Goal: Transaction & Acquisition: Purchase product/service

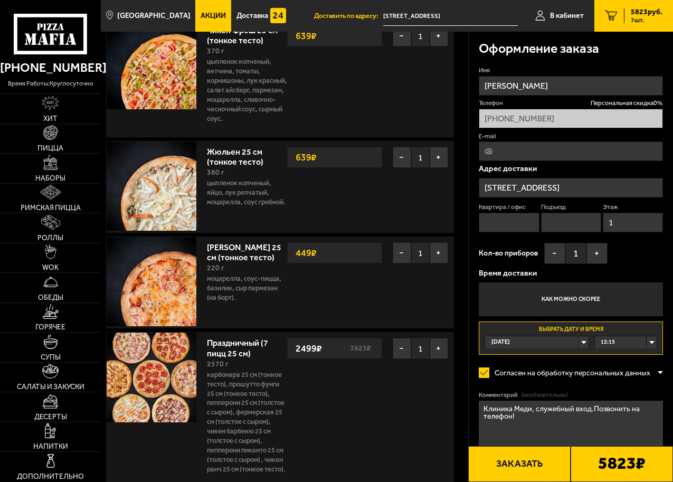
scroll to position [581, 0]
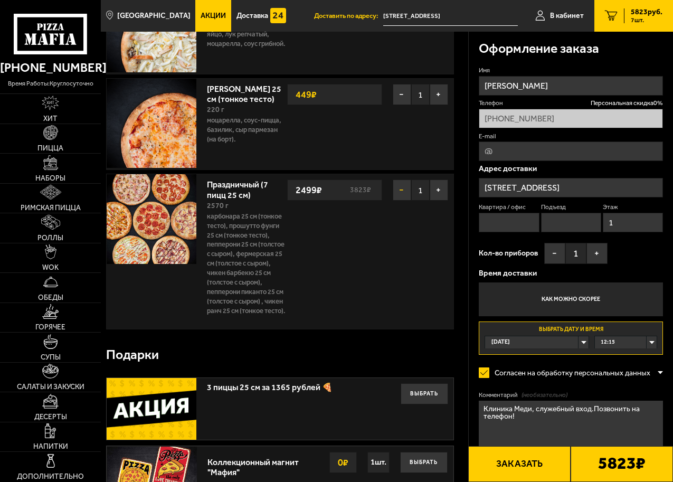
click at [399, 201] on button "−" at bounding box center [402, 189] width 18 height 21
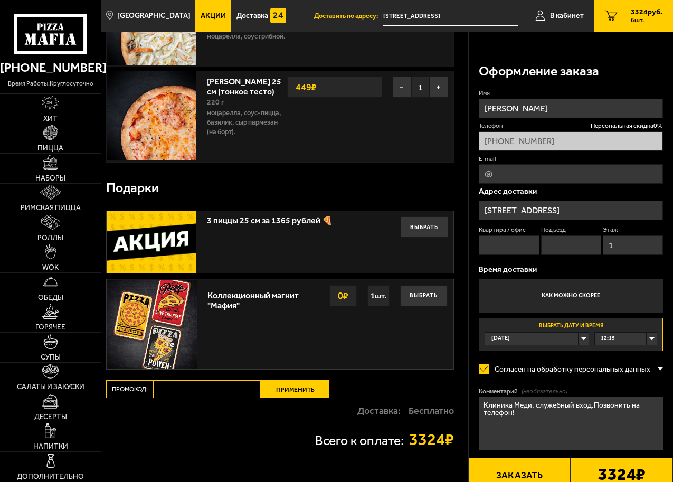
scroll to position [679, 0]
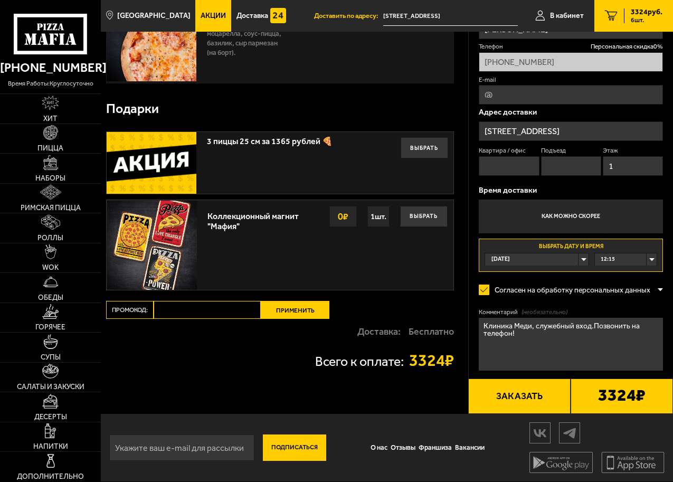
click at [195, 310] on input "Промокод:" at bounding box center [207, 310] width 107 height 18
paste input "Шары на Академической"
type input "Шары на Академической"
drag, startPoint x: 252, startPoint y: 309, endPoint x: 22, endPoint y: 294, distance: 230.1
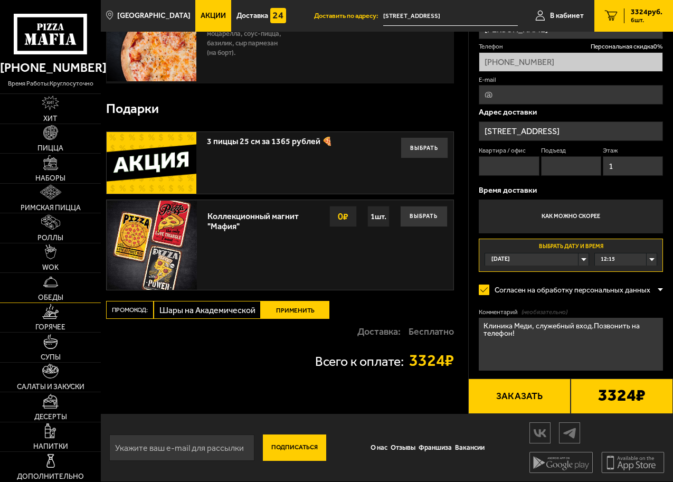
click at [207, 15] on span "Акции" at bounding box center [213, 15] width 25 height 7
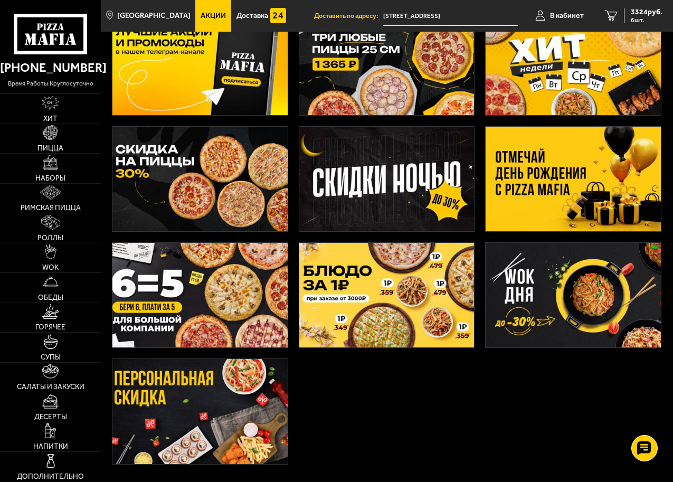
scroll to position [162, 0]
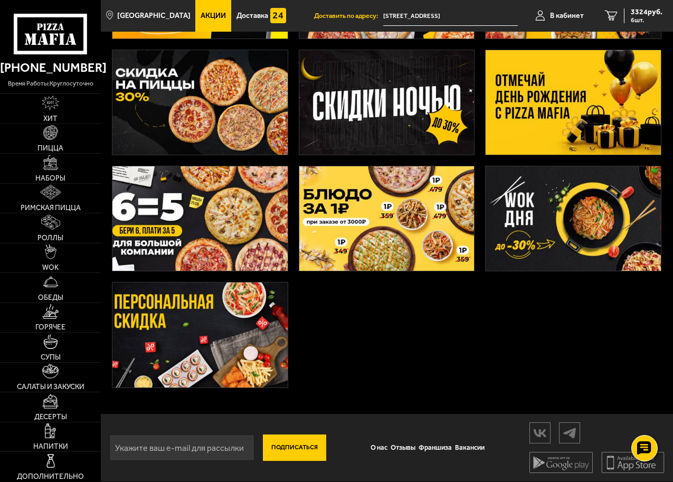
click at [229, 208] on img at bounding box center [199, 218] width 175 height 105
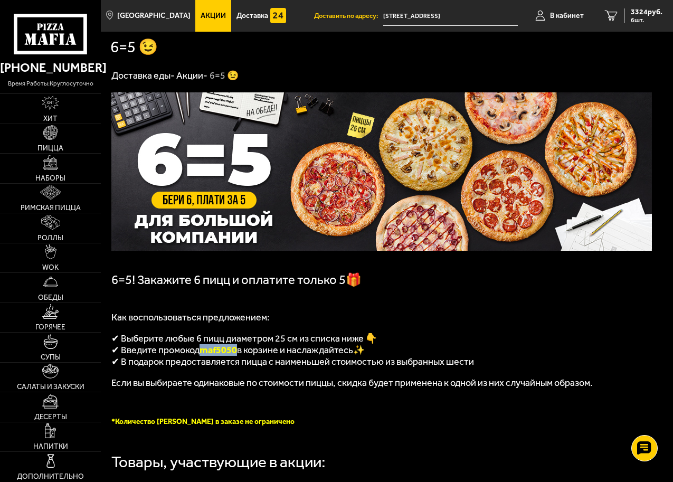
drag, startPoint x: 240, startPoint y: 352, endPoint x: 204, endPoint y: 352, distance: 35.4
click at [204, 352] on span "maf5050" at bounding box center [218, 350] width 37 height 12
copy span "maf5050"
click at [636, 15] on span "3324 руб." at bounding box center [647, 11] width 32 height 7
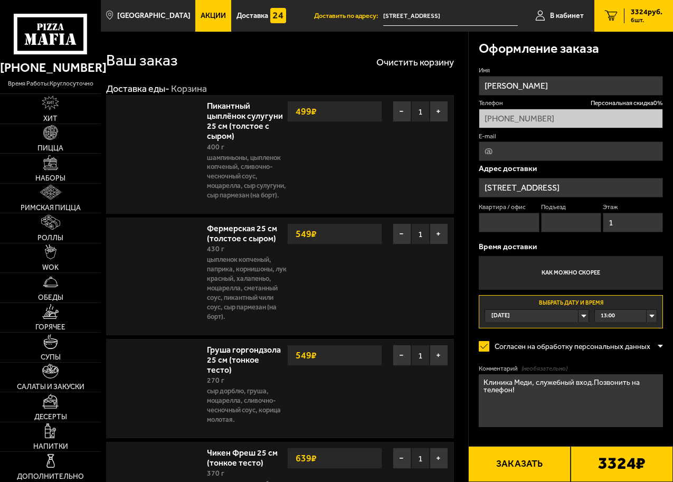
type input "[STREET_ADDRESS]"
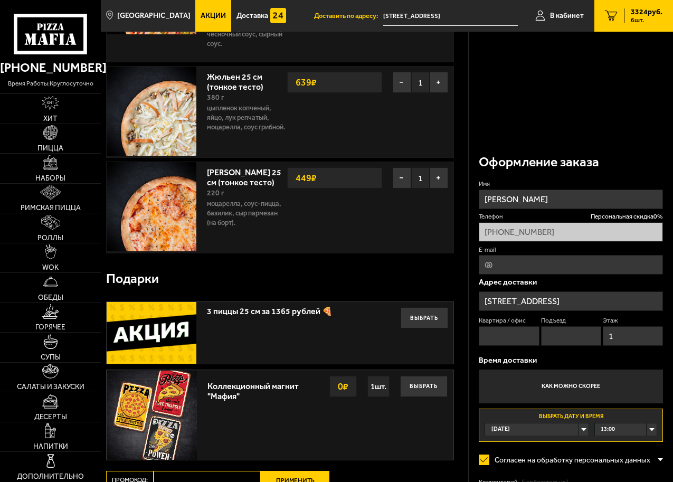
scroll to position [633, 0]
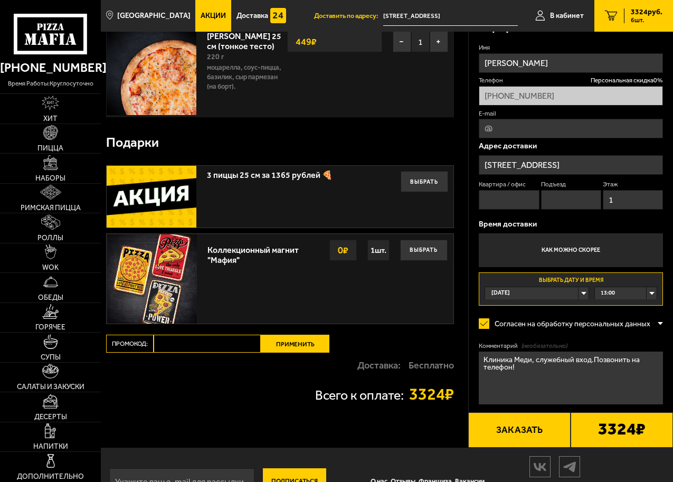
click at [183, 353] on input "Промокод:" at bounding box center [207, 344] width 107 height 18
paste input "maf5050"
type input "maf5050"
click at [283, 353] on button "Применить" at bounding box center [295, 344] width 69 height 18
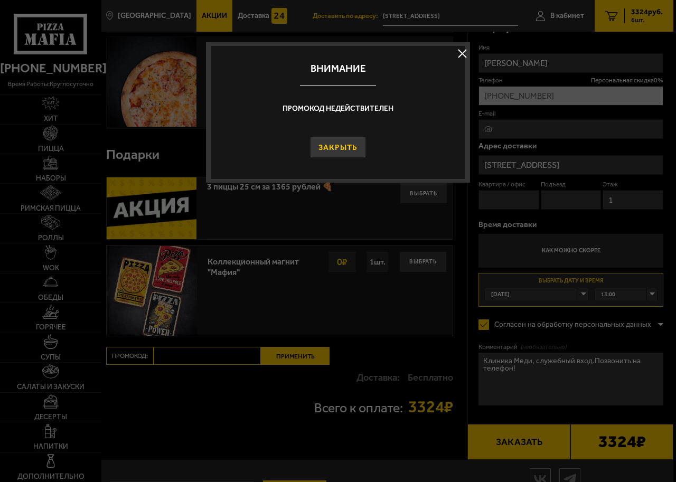
click at [346, 153] on button "Закрыть" at bounding box center [338, 147] width 56 height 21
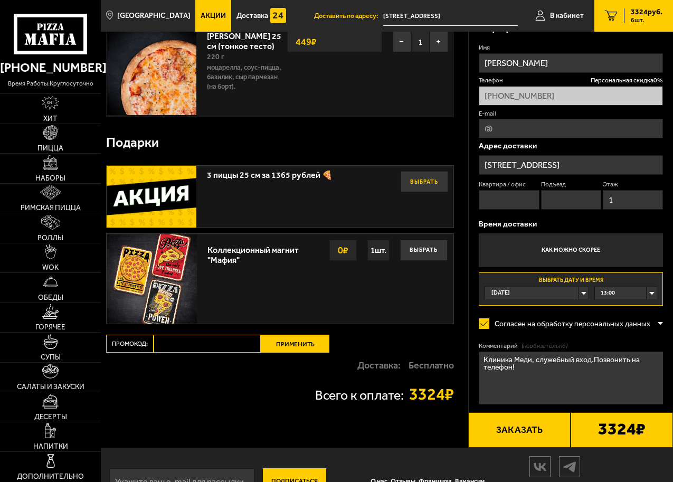
click at [418, 192] on button "Выбрать" at bounding box center [425, 181] width 48 height 21
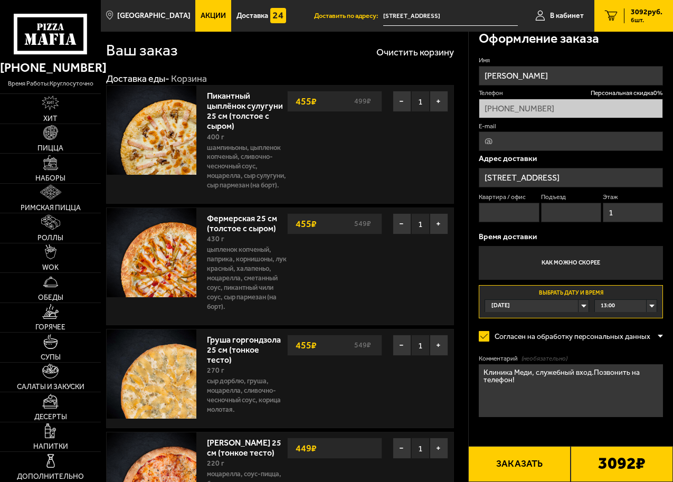
scroll to position [0, 0]
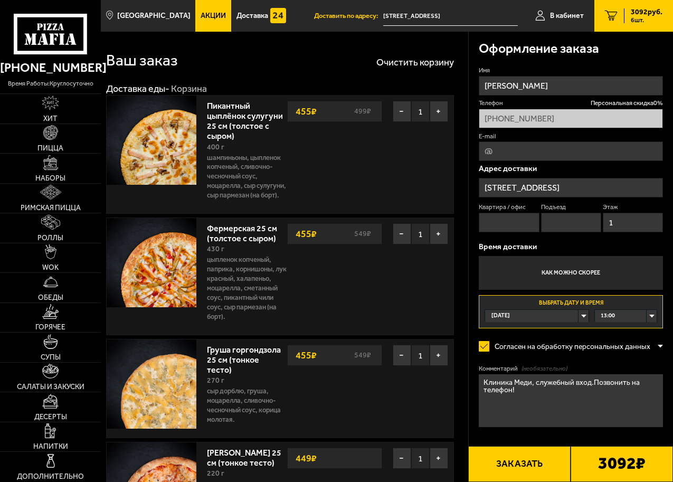
click at [203, 16] on span "Акции" at bounding box center [213, 15] width 25 height 7
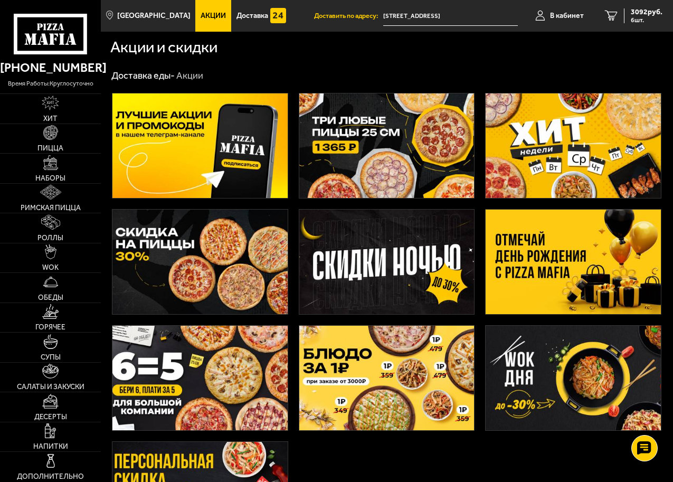
click at [433, 396] on img at bounding box center [386, 378] width 175 height 105
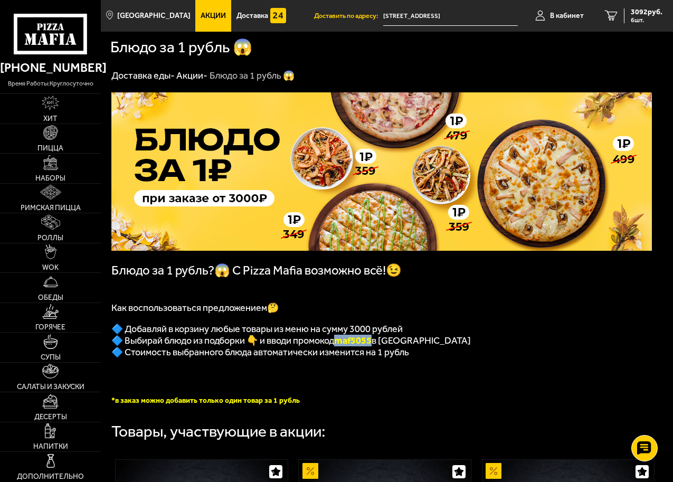
drag, startPoint x: 372, startPoint y: 346, endPoint x: 337, endPoint y: 347, distance: 34.3
click at [337, 346] on b "maf5055" at bounding box center [352, 341] width 37 height 12
copy b "maf5055"
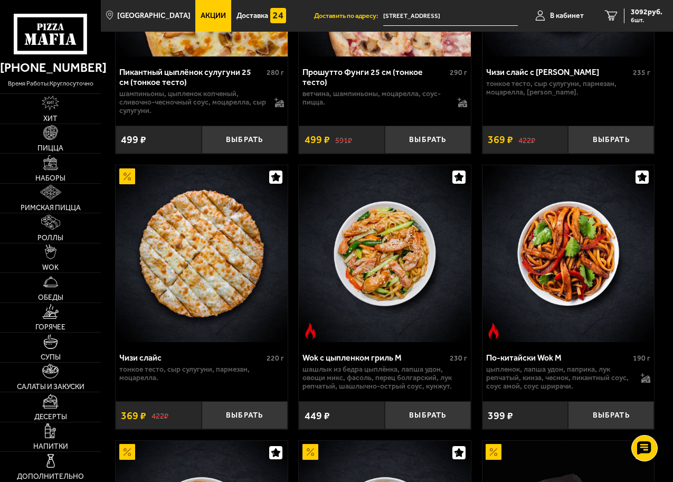
scroll to position [581, 0]
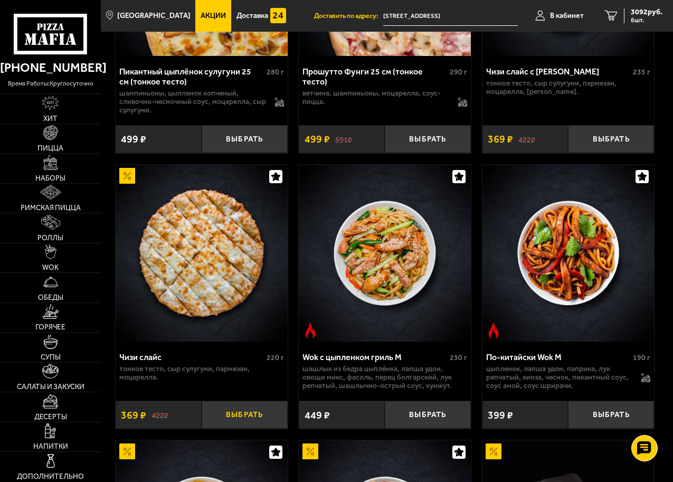
click at [245, 427] on button "Выбрать" at bounding box center [245, 415] width 86 height 28
click at [646, 15] on span "3461 руб." at bounding box center [647, 11] width 32 height 7
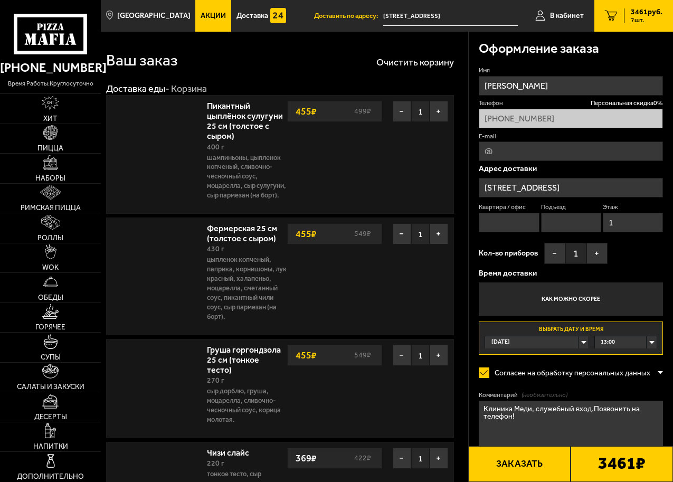
type input "[STREET_ADDRESS]"
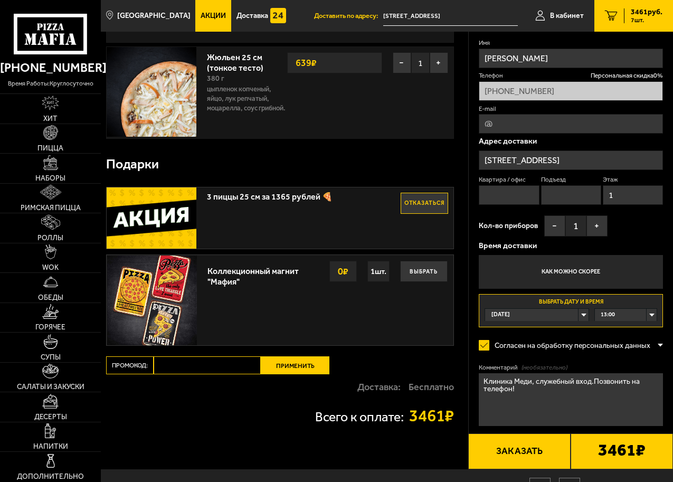
scroll to position [775, 0]
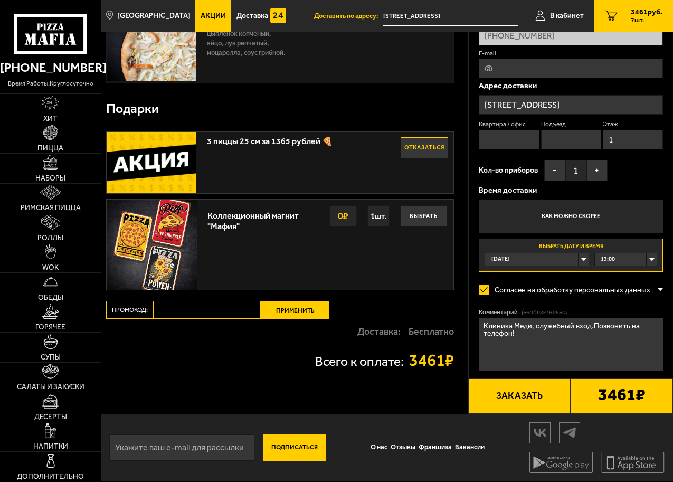
click at [165, 314] on input "Промокод:" at bounding box center [207, 310] width 107 height 18
paste input "maf5055"
type input "maf5055"
click at [290, 304] on button "Применить" at bounding box center [295, 310] width 69 height 18
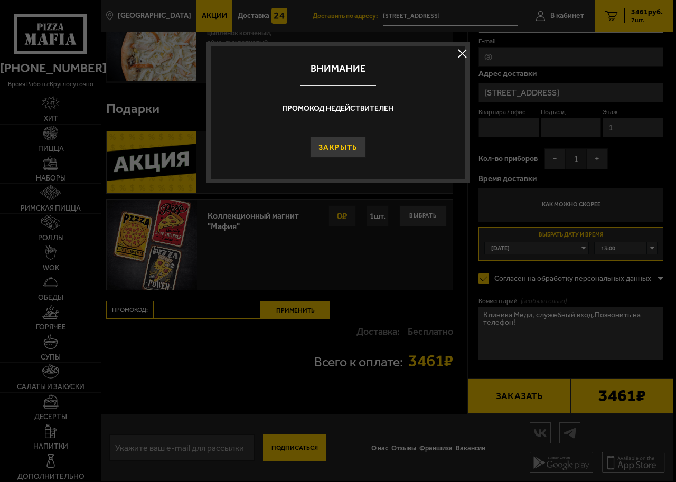
click at [346, 149] on button "Закрыть" at bounding box center [338, 147] width 56 height 21
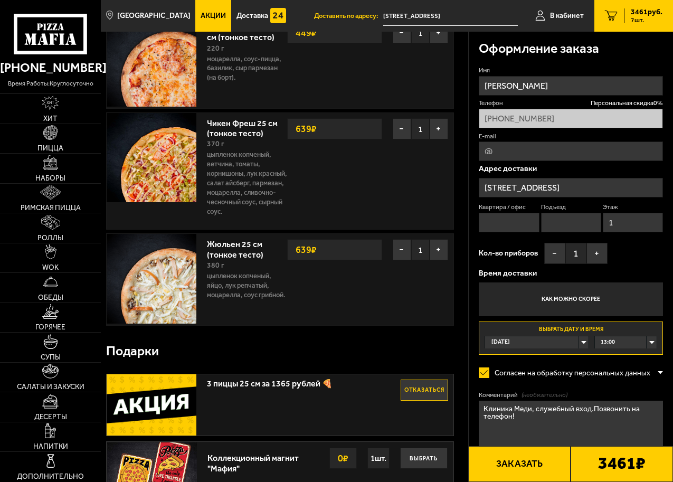
scroll to position [512, 0]
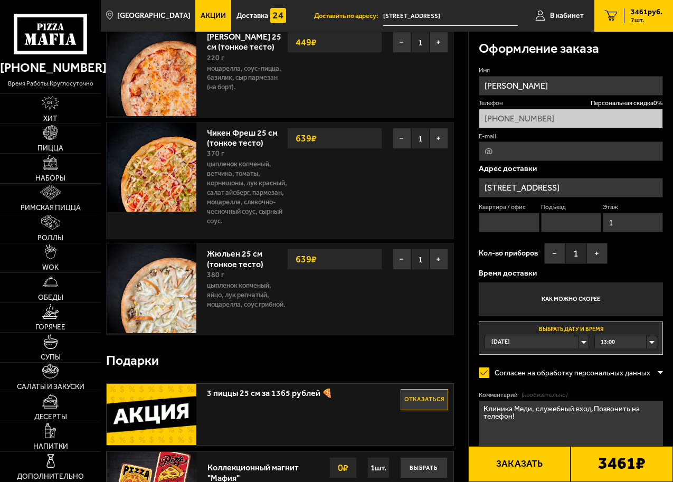
click at [420, 410] on button "Отказаться" at bounding box center [425, 399] width 48 height 21
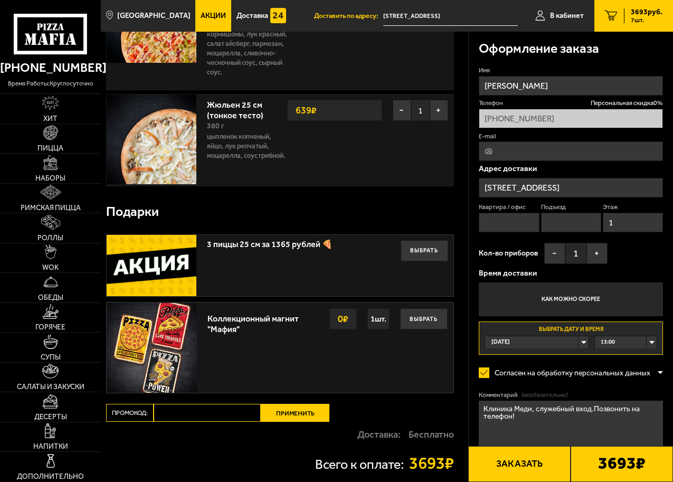
scroll to position [775, 0]
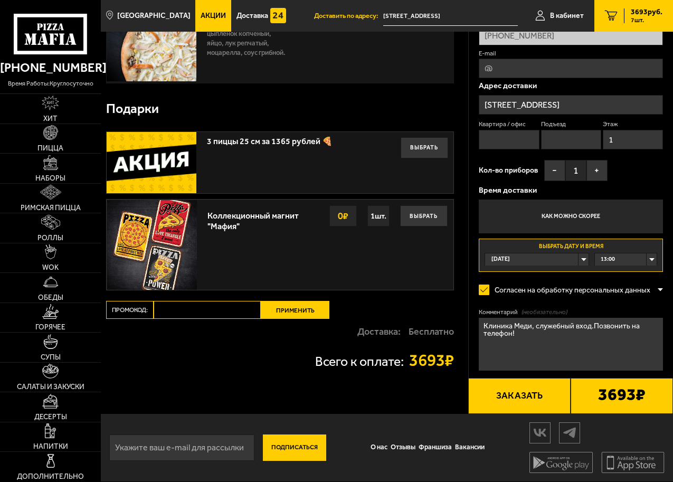
click at [211, 310] on input "Промокод:" at bounding box center [207, 310] width 107 height 18
paste input "maf5055"
type input "maf5055"
click at [270, 310] on button "Применить" at bounding box center [295, 310] width 69 height 18
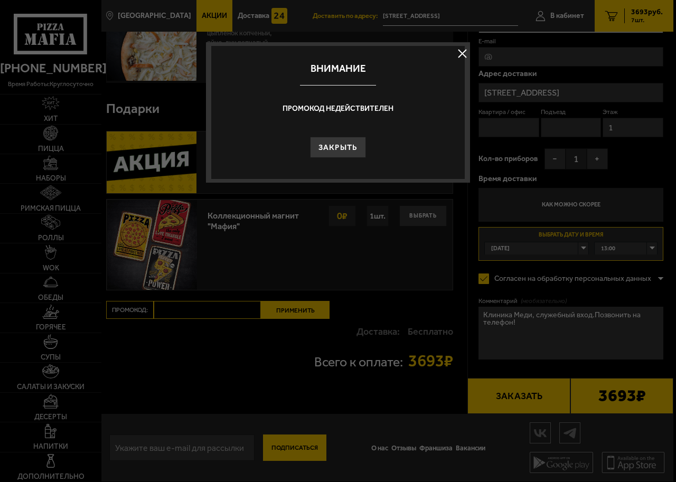
click at [463, 53] on button at bounding box center [462, 53] width 16 height 16
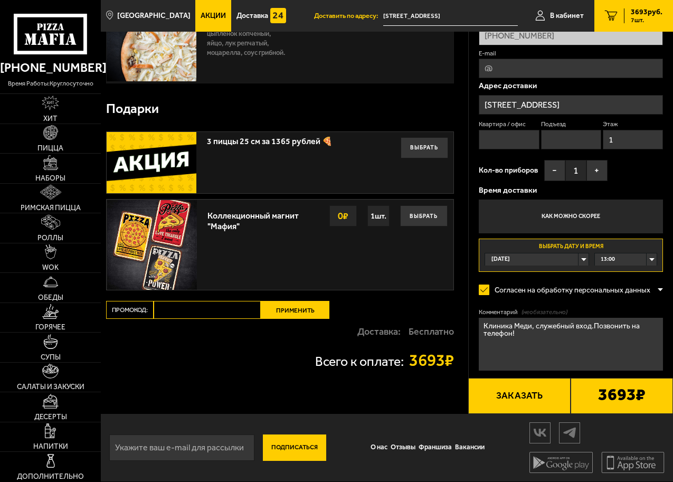
paste input "maf5055"
type input "maf5055"
click at [280, 308] on button "Применить" at bounding box center [295, 310] width 69 height 18
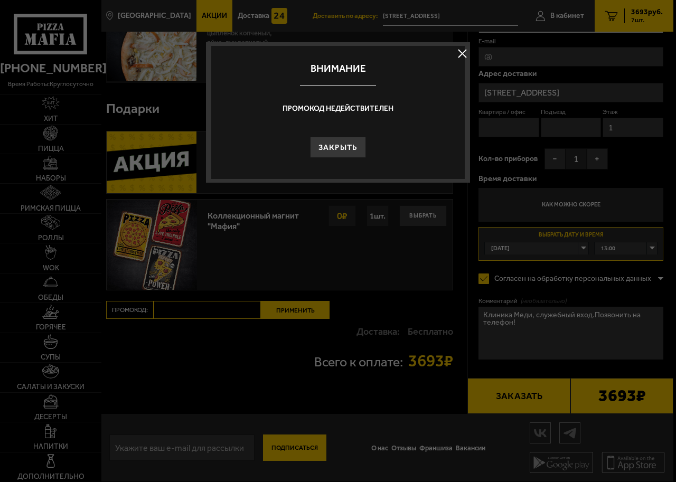
click at [460, 50] on button at bounding box center [462, 53] width 16 height 16
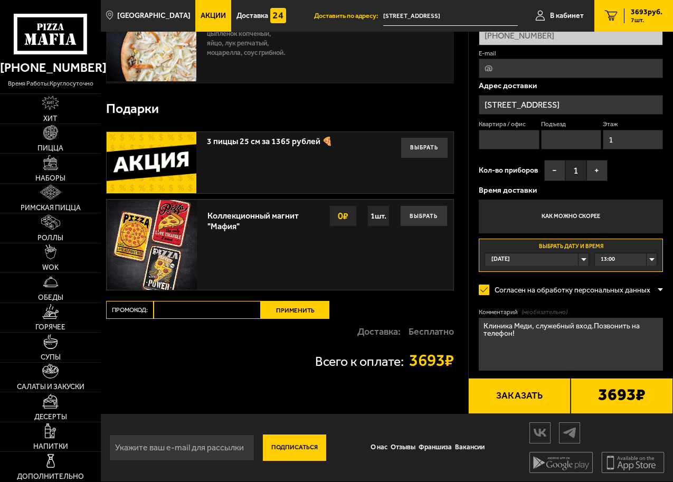
paste input "maf5055"
type input "maf5055"
click at [296, 314] on button "Применить" at bounding box center [295, 310] width 69 height 18
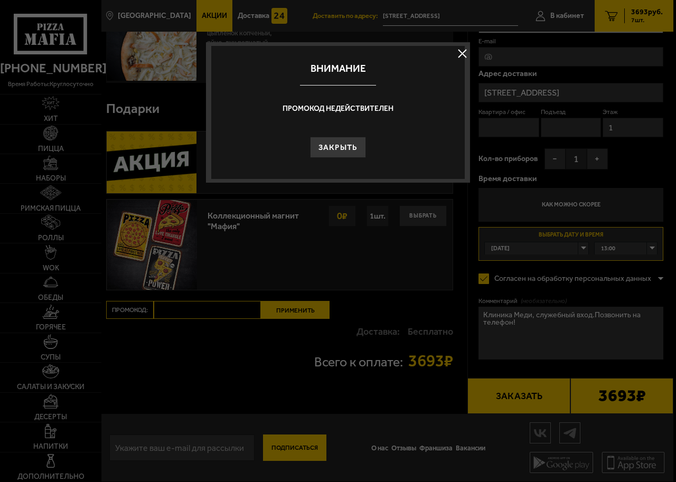
click at [463, 51] on button at bounding box center [462, 53] width 16 height 16
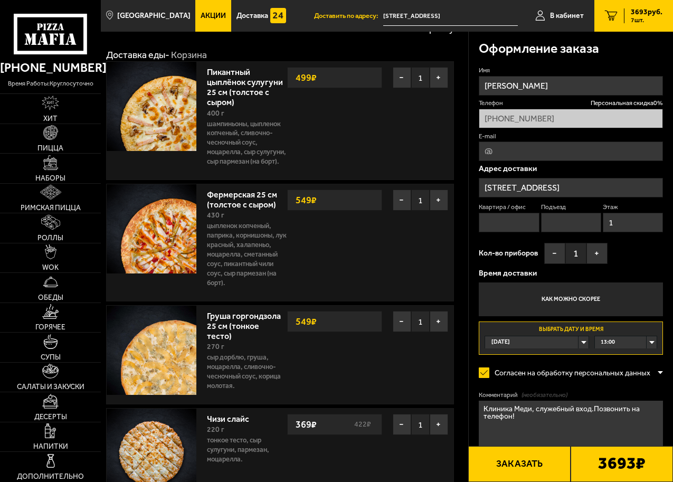
scroll to position [0, 0]
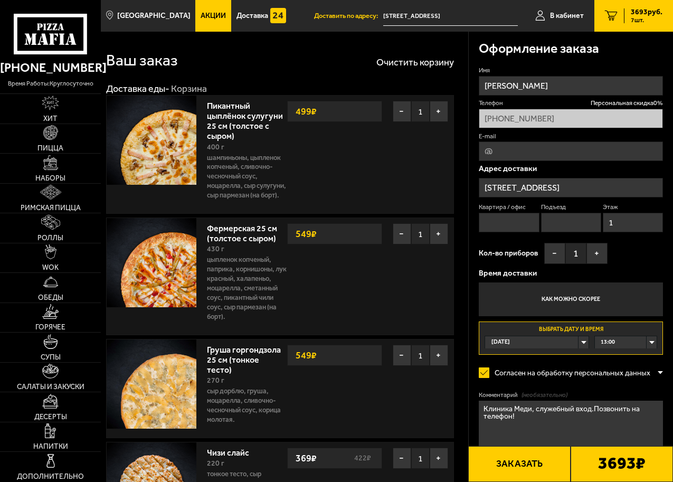
click at [201, 13] on span "Акции" at bounding box center [213, 15] width 25 height 7
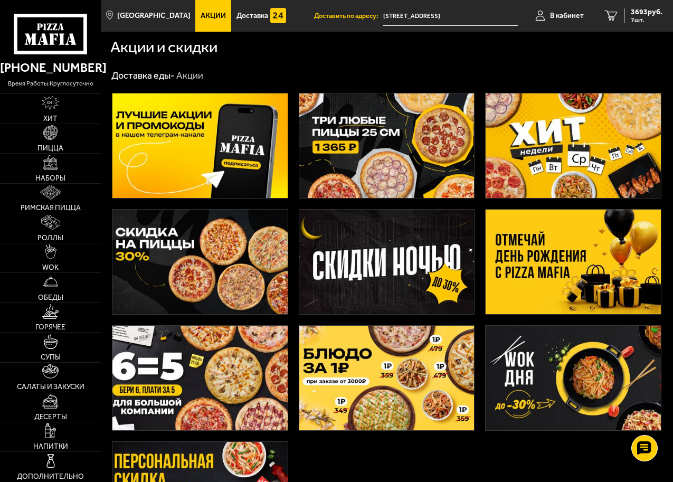
click at [201, 16] on span "Акции" at bounding box center [213, 15] width 25 height 7
click at [48, 137] on img at bounding box center [50, 132] width 15 height 15
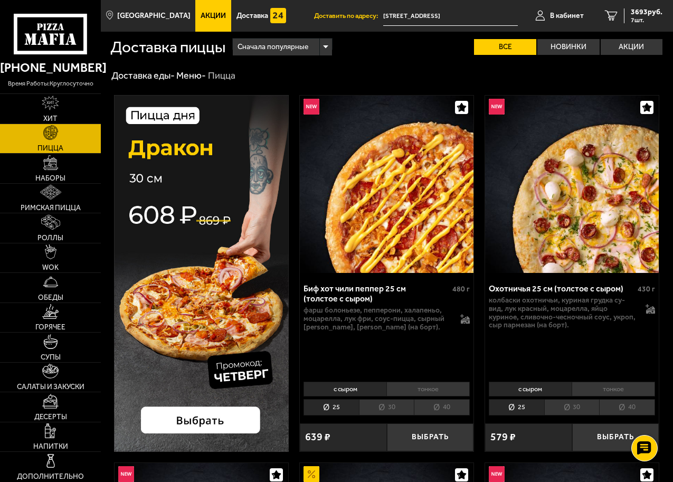
click at [206, 20] on link "Акции" at bounding box center [213, 16] width 36 height 32
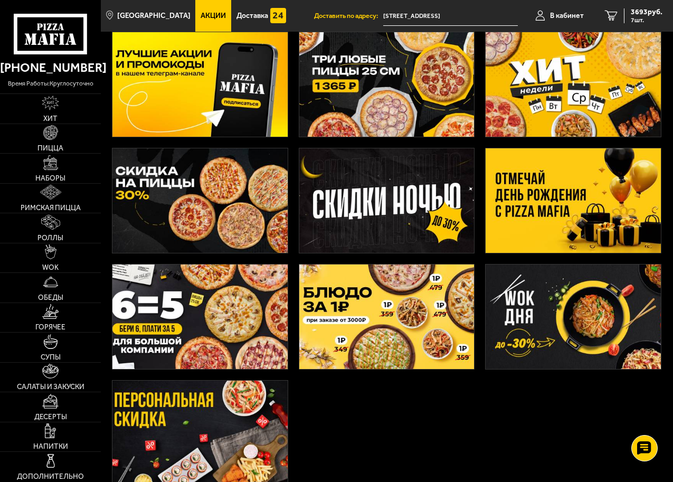
scroll to position [158, 0]
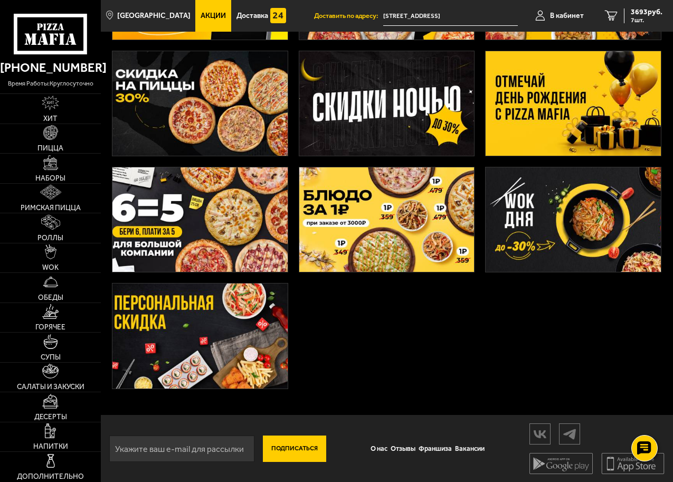
click at [215, 111] on img at bounding box center [199, 103] width 175 height 105
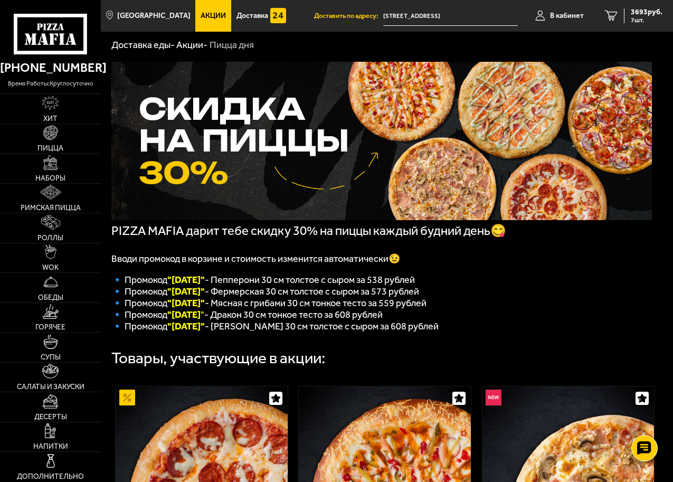
scroll to position [30, 0]
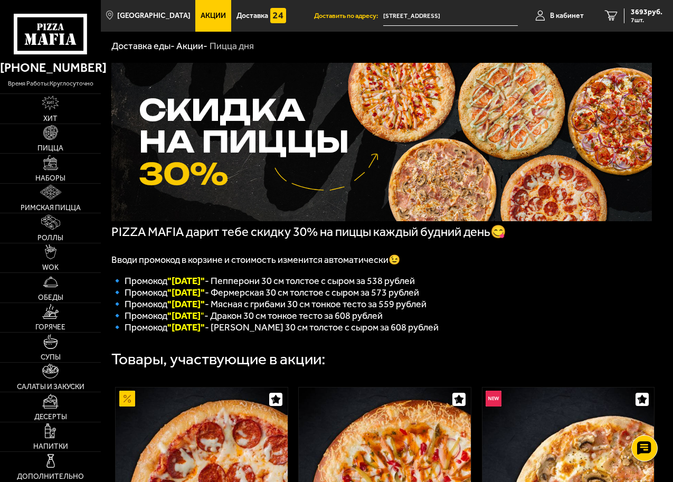
click at [183, 45] on link "Акции -" at bounding box center [191, 46] width 31 height 12
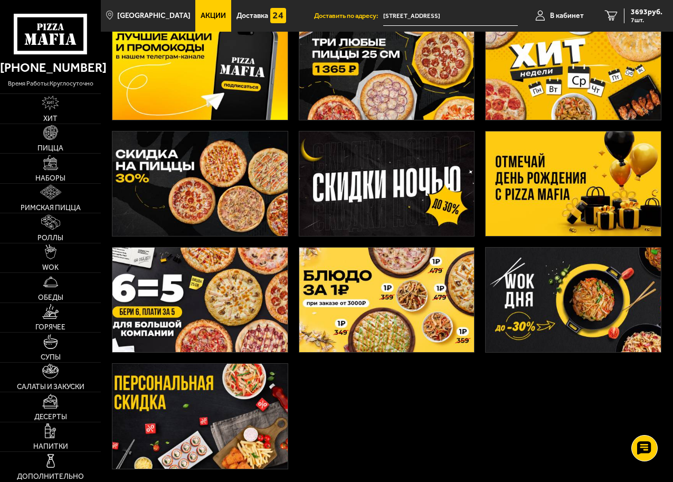
scroll to position [162, 0]
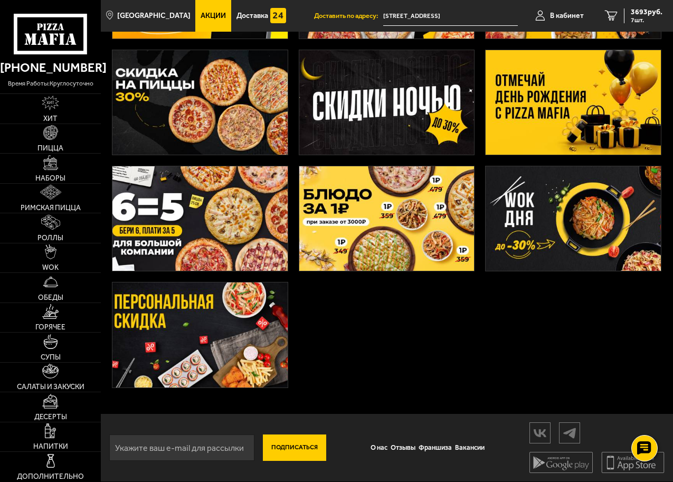
click at [65, 27] on icon at bounding box center [51, 34] width 74 height 41
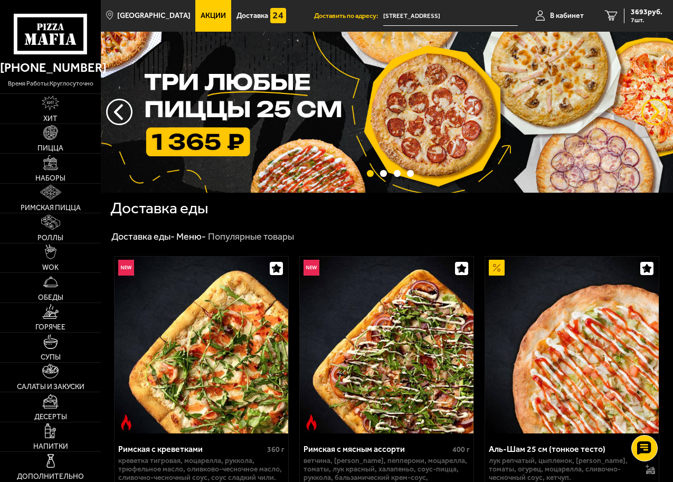
click at [652, 113] on button "предыдущий" at bounding box center [654, 112] width 26 height 26
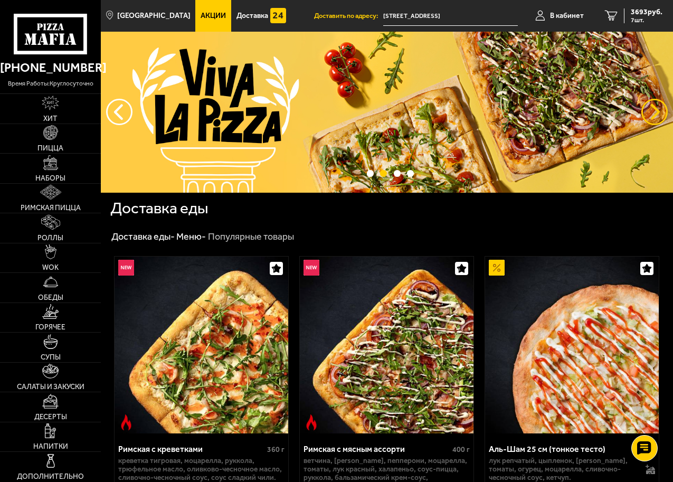
click at [652, 113] on button "предыдущий" at bounding box center [654, 112] width 26 height 26
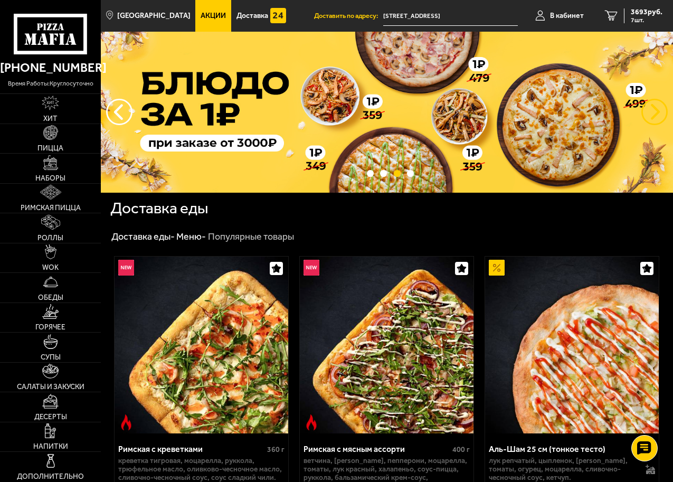
click at [652, 113] on button "предыдущий" at bounding box center [654, 112] width 26 height 26
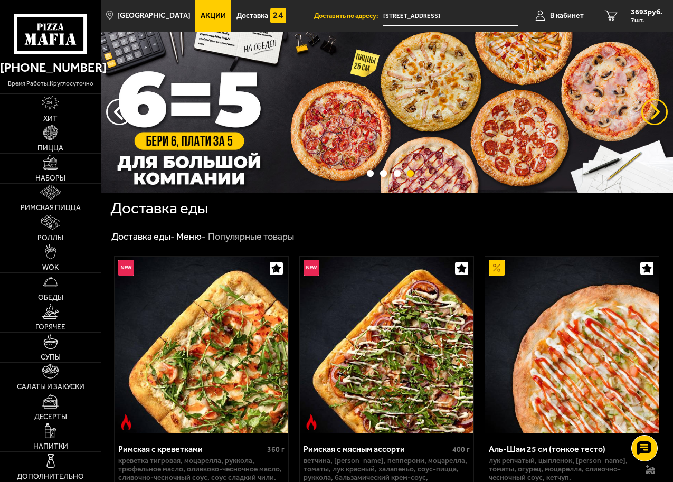
click at [652, 114] on button "предыдущий" at bounding box center [654, 112] width 26 height 26
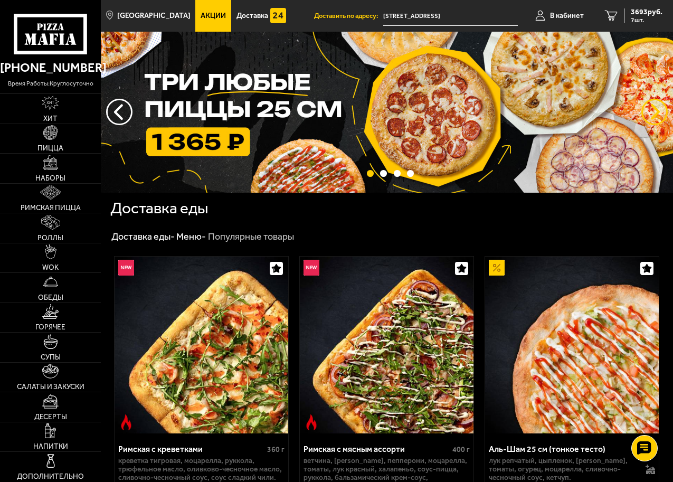
click at [652, 114] on button "предыдущий" at bounding box center [654, 112] width 26 height 26
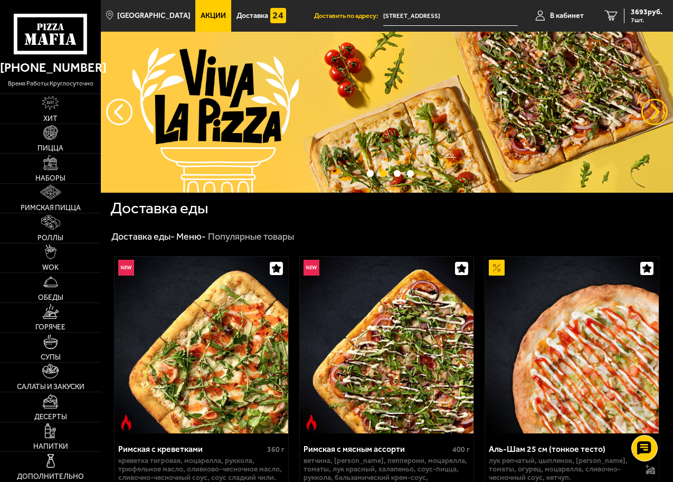
click at [652, 114] on button "предыдущий" at bounding box center [654, 112] width 26 height 26
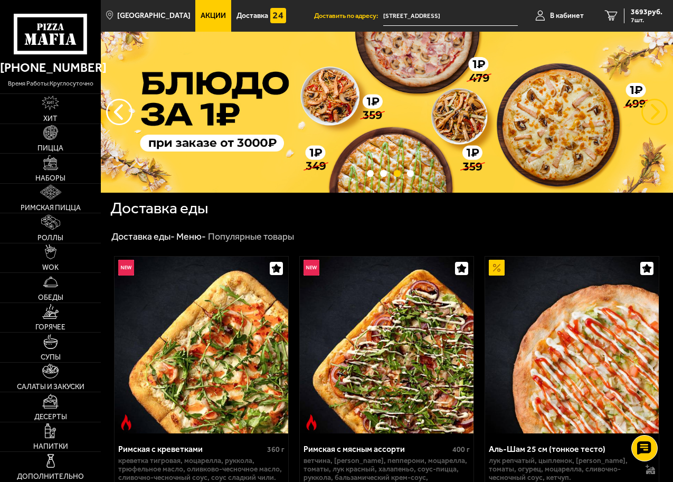
click at [652, 114] on button "предыдущий" at bounding box center [654, 112] width 26 height 26
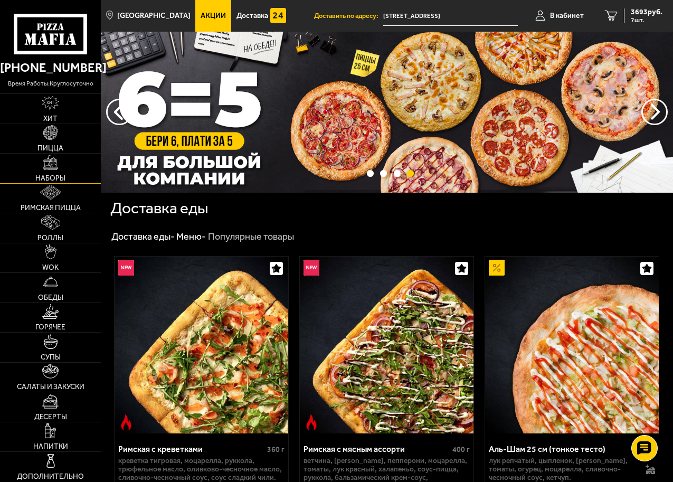
click at [52, 173] on link "Наборы" at bounding box center [50, 169] width 101 height 30
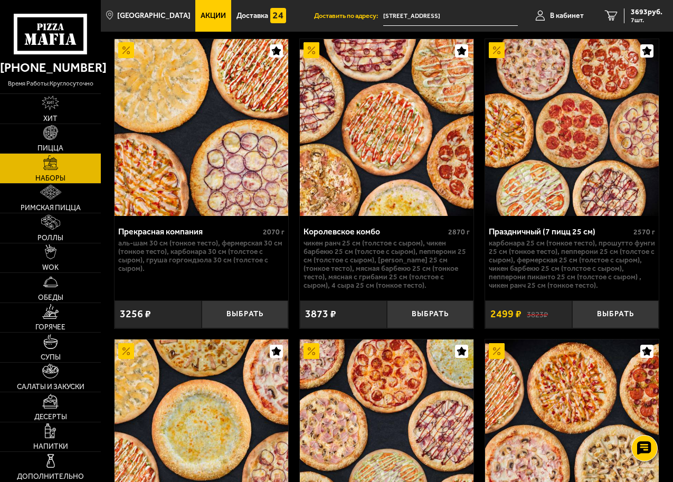
scroll to position [2587, 0]
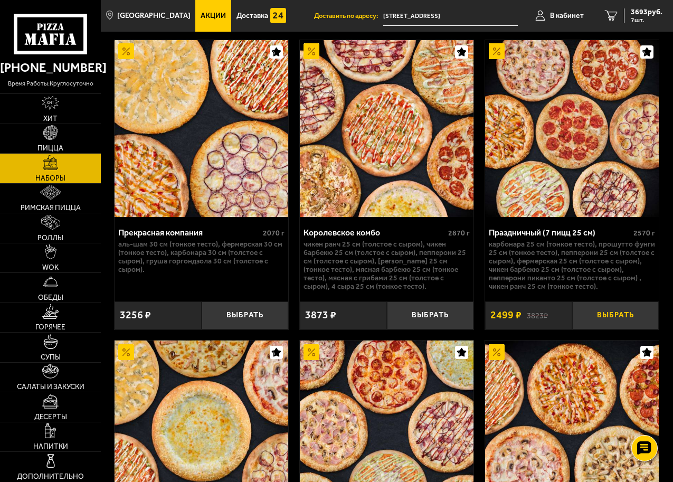
click at [611, 329] on button "Выбрать" at bounding box center [615, 315] width 87 height 28
click at [653, 14] on span "6192 руб." at bounding box center [647, 11] width 32 height 7
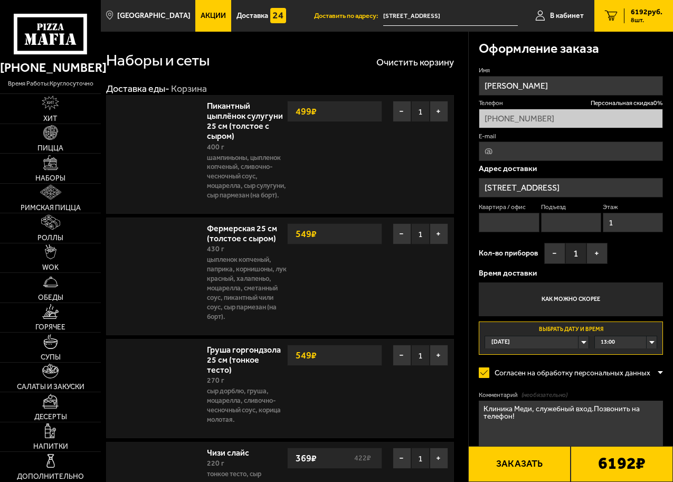
type input "[STREET_ADDRESS]"
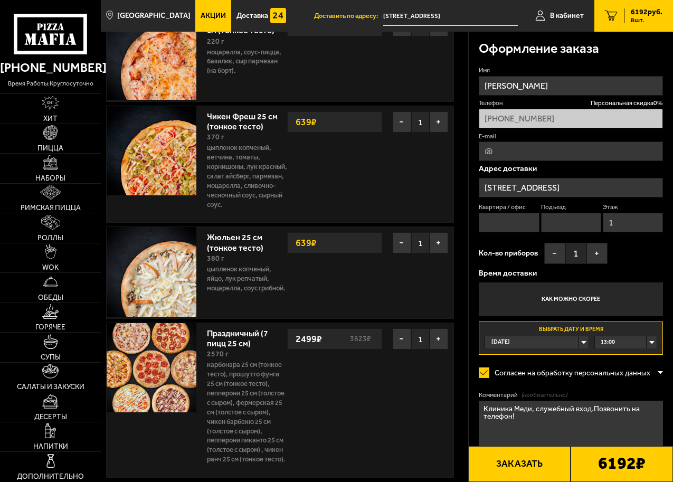
scroll to position [475, 0]
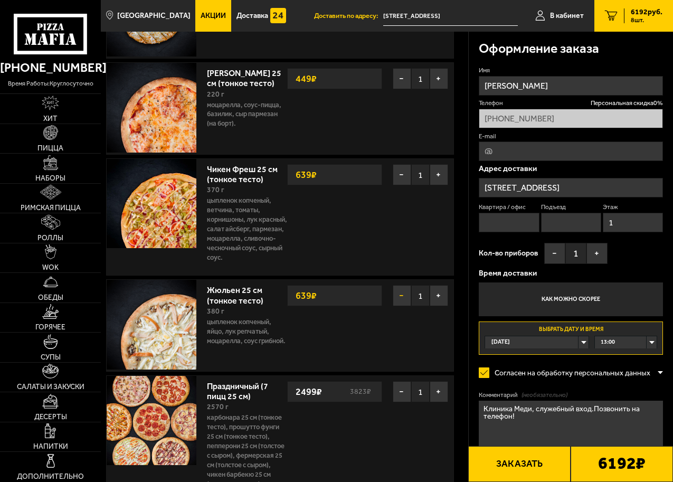
click at [405, 304] on button "−" at bounding box center [402, 295] width 18 height 21
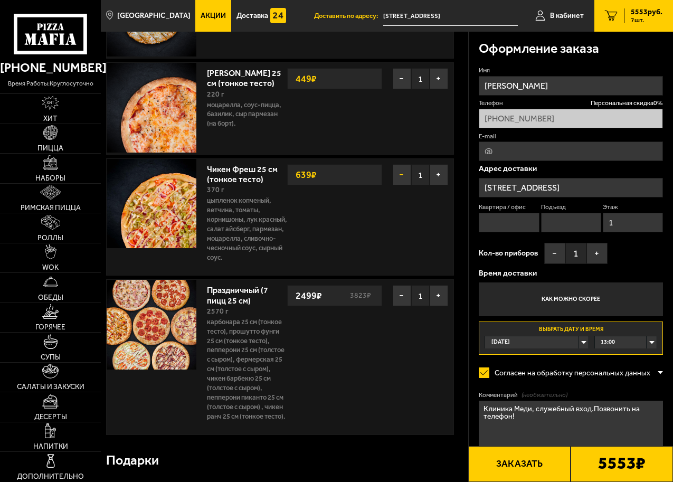
click at [400, 185] on button "−" at bounding box center [402, 174] width 18 height 21
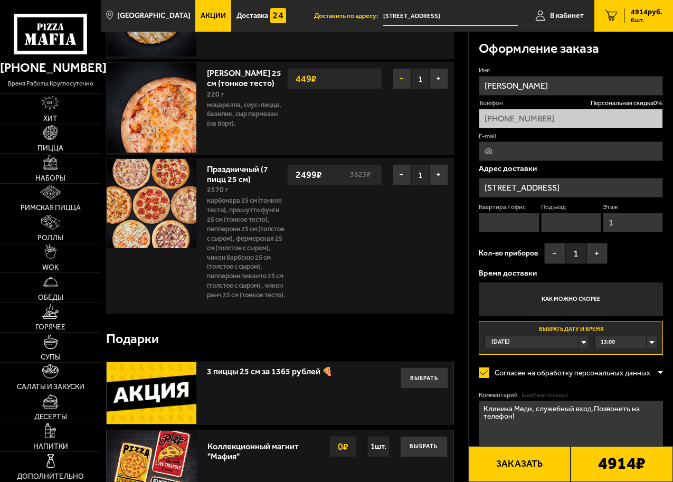
click at [398, 87] on button "−" at bounding box center [402, 78] width 18 height 21
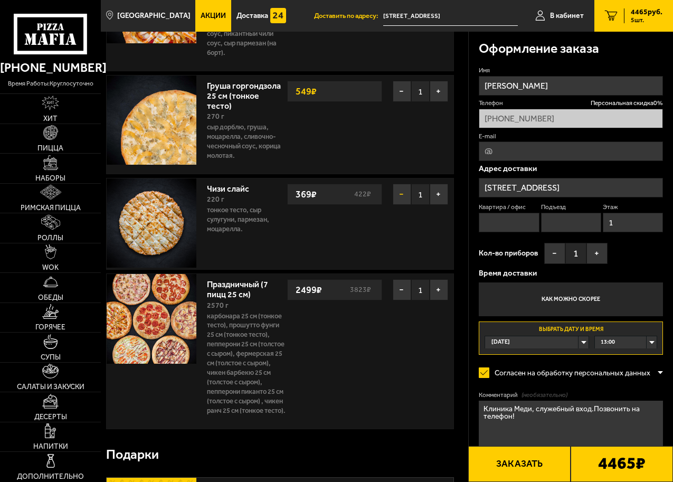
click at [397, 204] on button "−" at bounding box center [402, 194] width 18 height 21
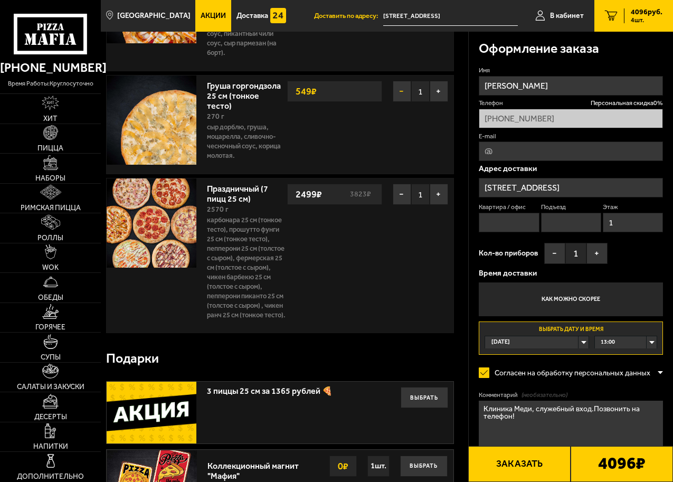
click at [401, 102] on button "−" at bounding box center [402, 91] width 18 height 21
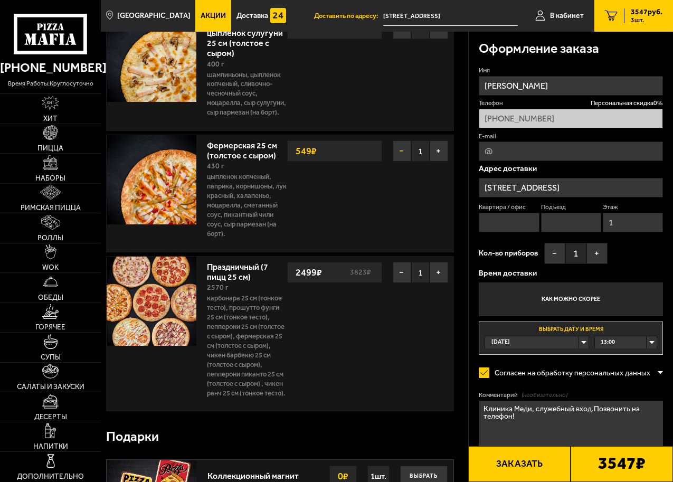
scroll to position [53, 0]
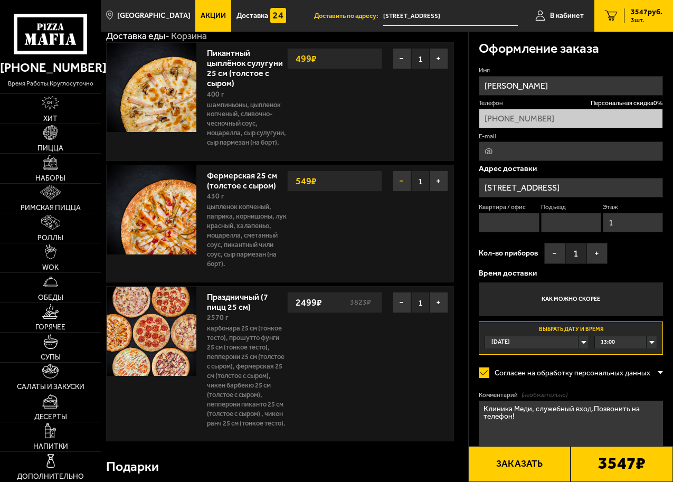
click at [399, 185] on button "−" at bounding box center [402, 181] width 18 height 21
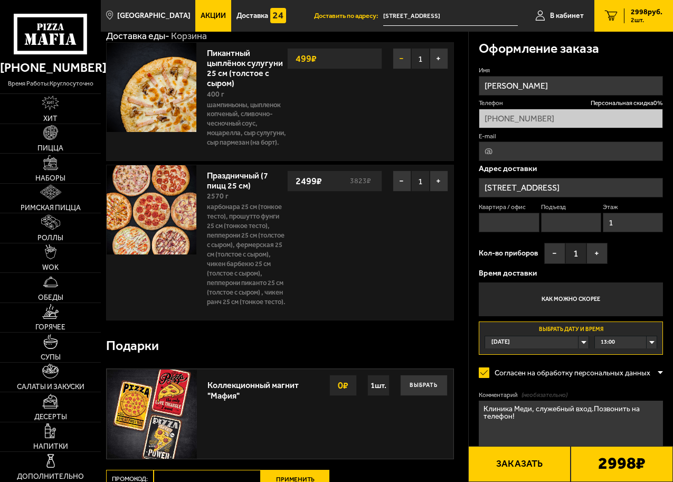
click at [401, 64] on button "−" at bounding box center [402, 58] width 18 height 21
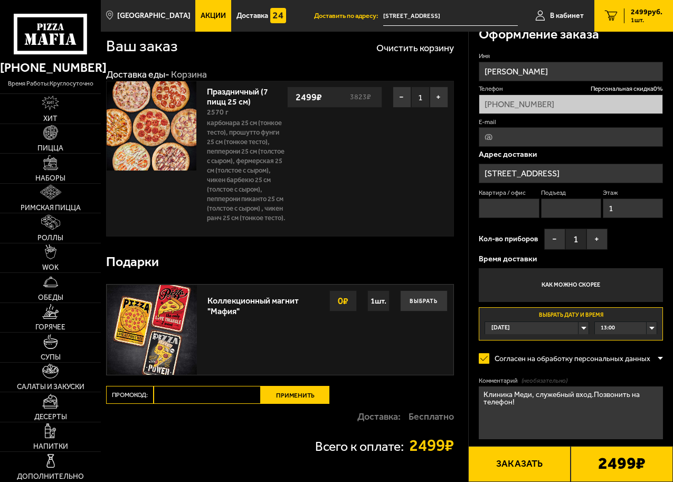
scroll to position [0, 0]
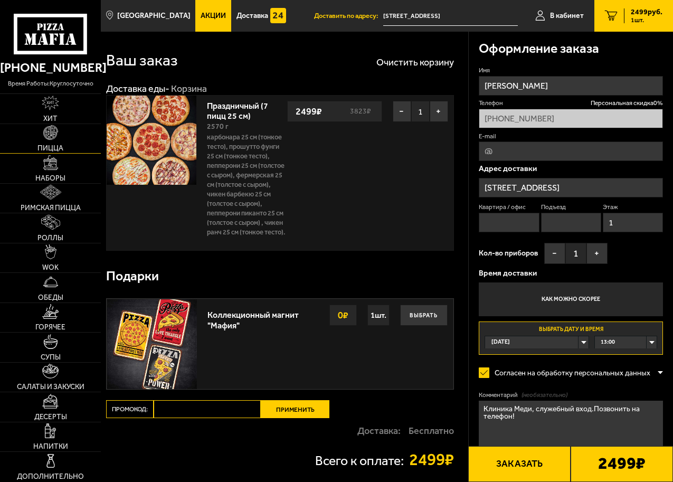
click at [37, 144] on link "Пицца" at bounding box center [50, 139] width 101 height 30
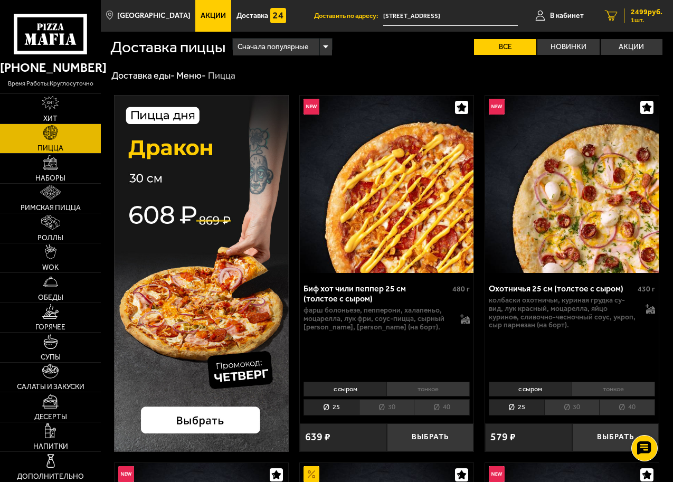
click at [645, 13] on span "2499 руб." at bounding box center [647, 11] width 32 height 7
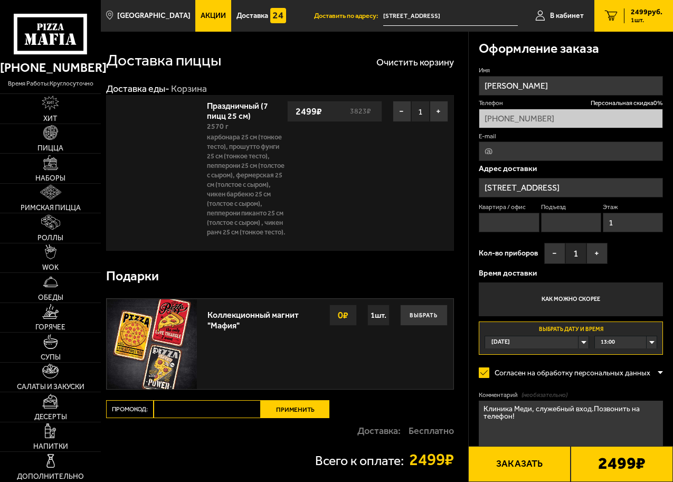
type input "[STREET_ADDRESS]"
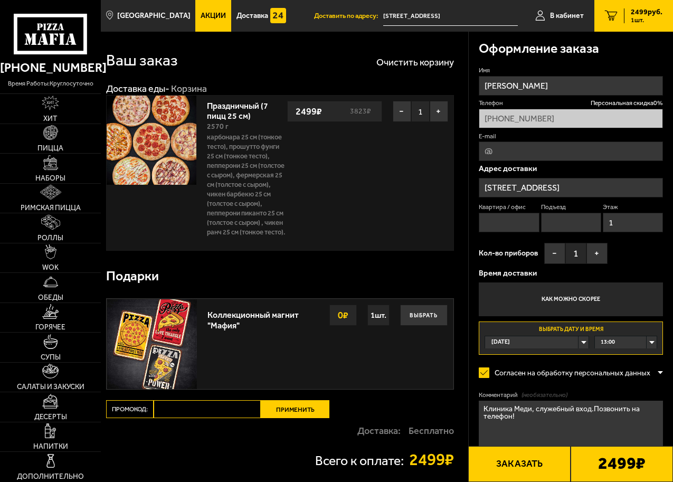
click at [645, 342] on div "13:00" at bounding box center [626, 342] width 62 height 12
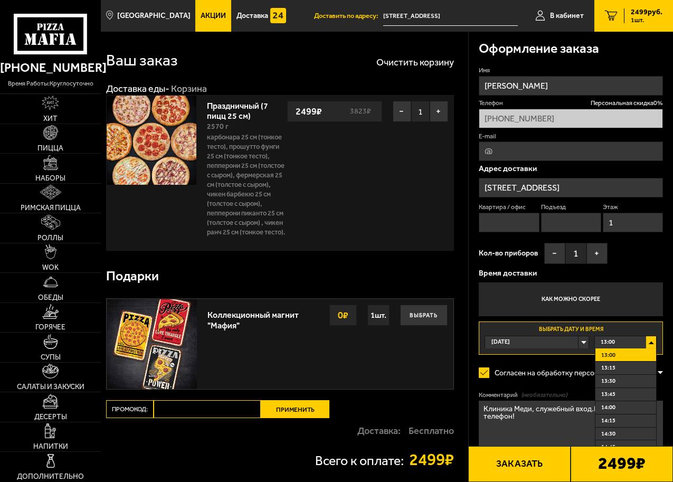
click at [630, 378] on li "13:30" at bounding box center [625, 381] width 61 height 13
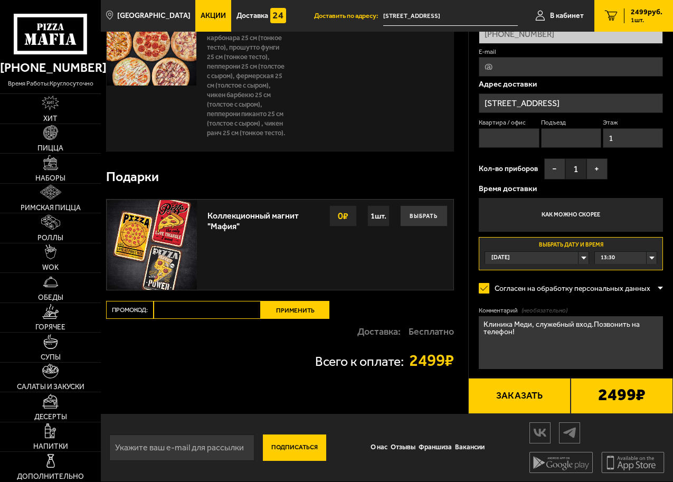
scroll to position [110, 0]
click at [629, 402] on b "2499 ₽" at bounding box center [622, 395] width 48 height 18
drag, startPoint x: 520, startPoint y: 402, endPoint x: 437, endPoint y: 351, distance: 98.0
click at [437, 351] on section "Ваш заказ Очистить корзину Доставка еды - Корзина Праздничный (7 пицц 25 см) 25…" at bounding box center [387, 172] width 572 height 481
click at [531, 396] on button "Заказать" at bounding box center [519, 396] width 102 height 36
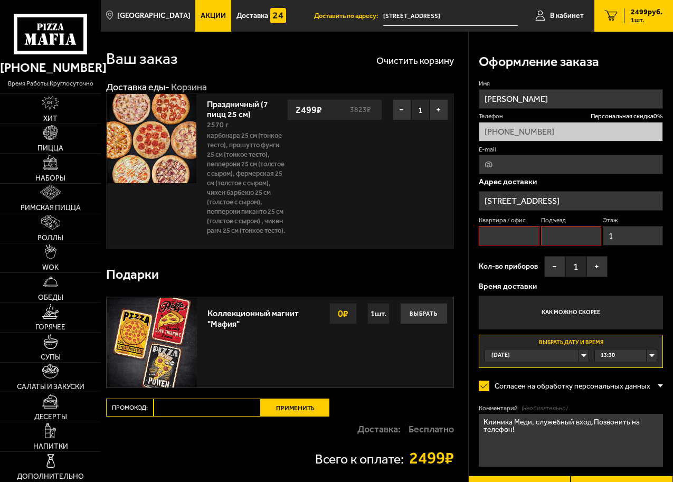
scroll to position [0, 0]
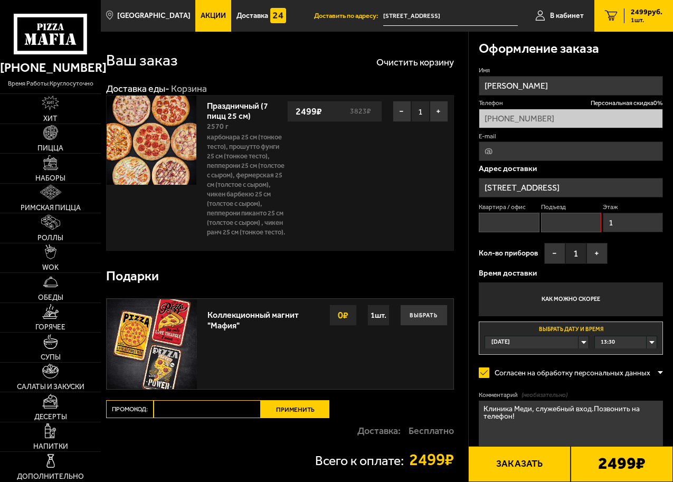
click at [520, 463] on button "Заказать" at bounding box center [519, 464] width 102 height 36
click at [501, 228] on input "Квартира / офис" at bounding box center [509, 223] width 60 height 20
type input "0"
drag, startPoint x: 570, startPoint y: 220, endPoint x: 575, endPoint y: 226, distance: 8.2
click at [570, 220] on input "Подъезд" at bounding box center [571, 223] width 60 height 20
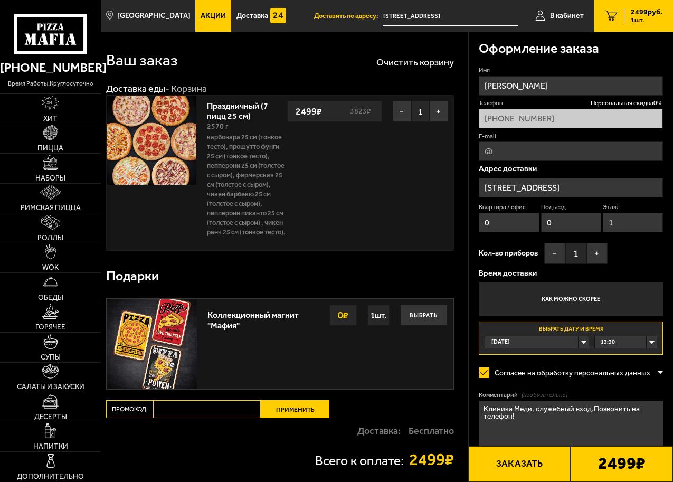
type input "0"
click at [637, 254] on div "Имя Арина Леонова Телефон Персональная скидка 0 % +7 (911) 957-10-32 E-mail Адр…" at bounding box center [571, 210] width 184 height 289
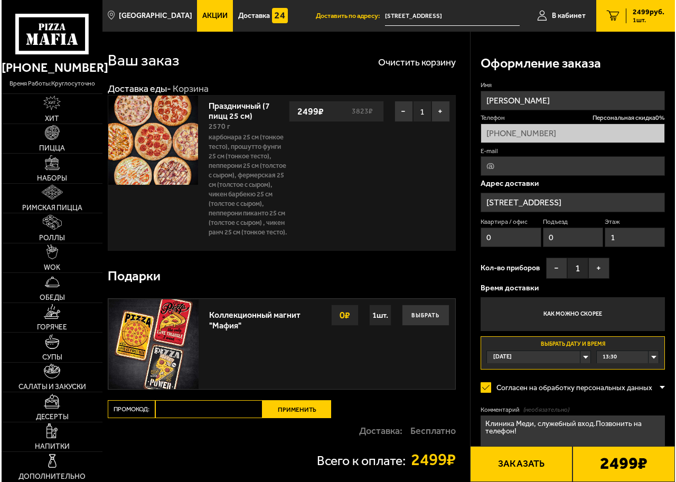
scroll to position [110, 0]
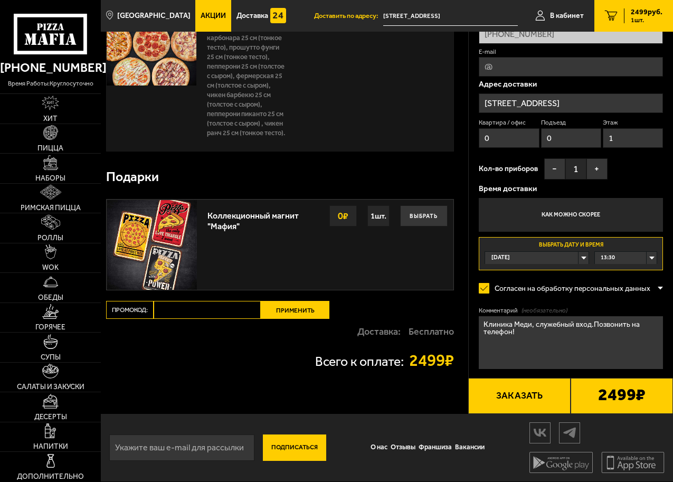
click at [528, 398] on button "Заказать" at bounding box center [519, 396] width 102 height 36
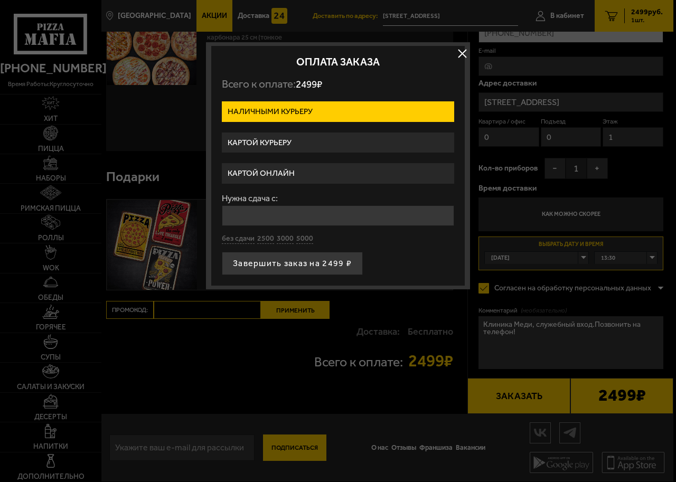
click at [260, 171] on label "Картой онлайн" at bounding box center [338, 173] width 232 height 21
click at [0, 0] on input "Картой онлайн" at bounding box center [0, 0] width 0 height 0
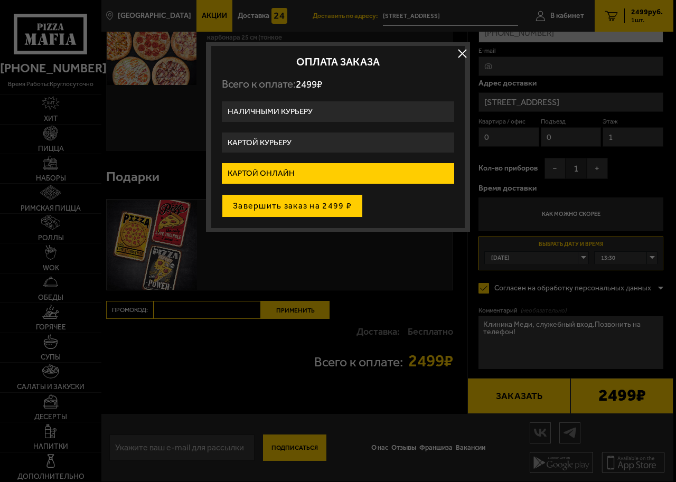
click at [306, 210] on button "Завершить заказ на 2499 ₽" at bounding box center [292, 205] width 141 height 23
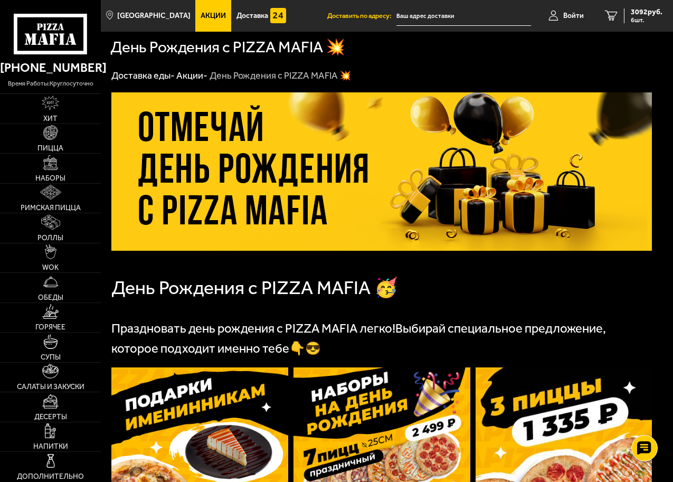
click at [201, 13] on span "Акции" at bounding box center [213, 15] width 25 height 7
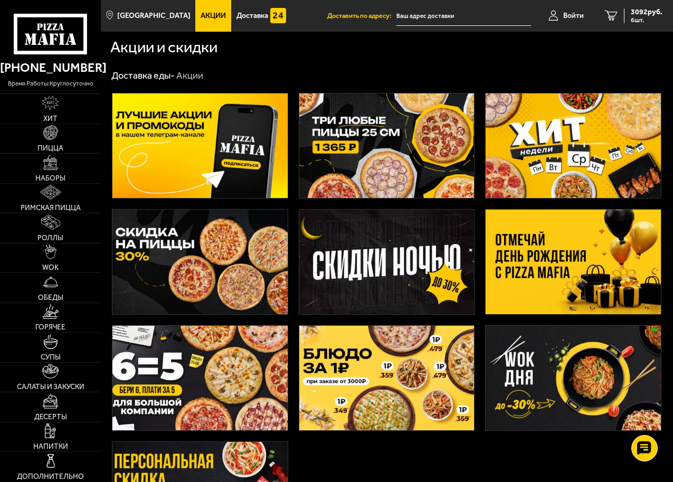
click at [182, 126] on img at bounding box center [199, 145] width 175 height 105
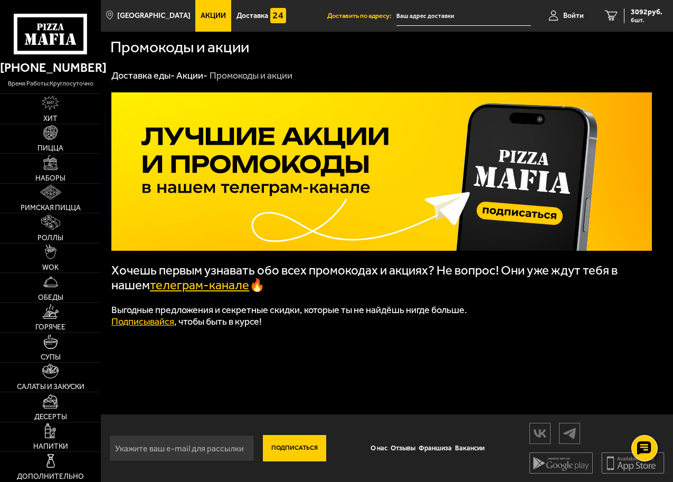
scroll to position [1, 0]
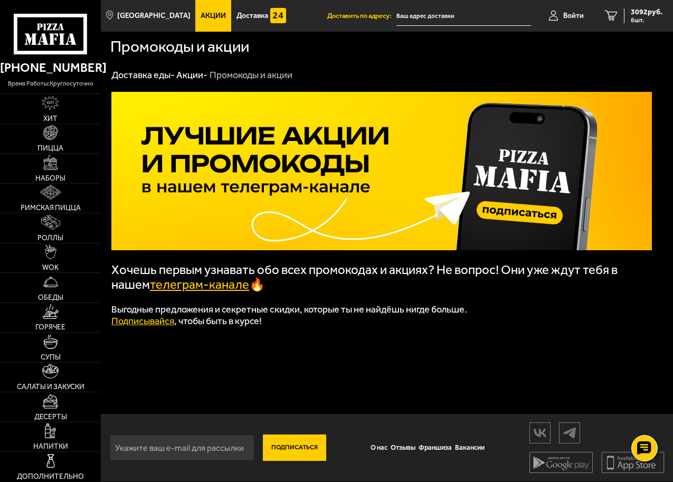
click at [201, 15] on span "Акции" at bounding box center [213, 15] width 25 height 7
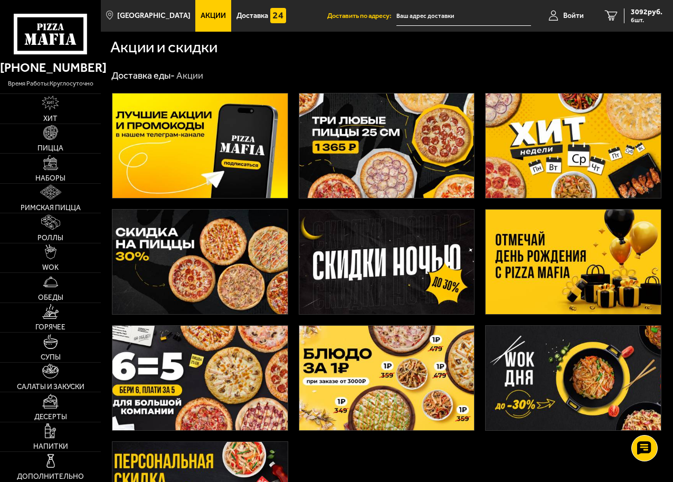
click at [156, 348] on img at bounding box center [199, 378] width 175 height 105
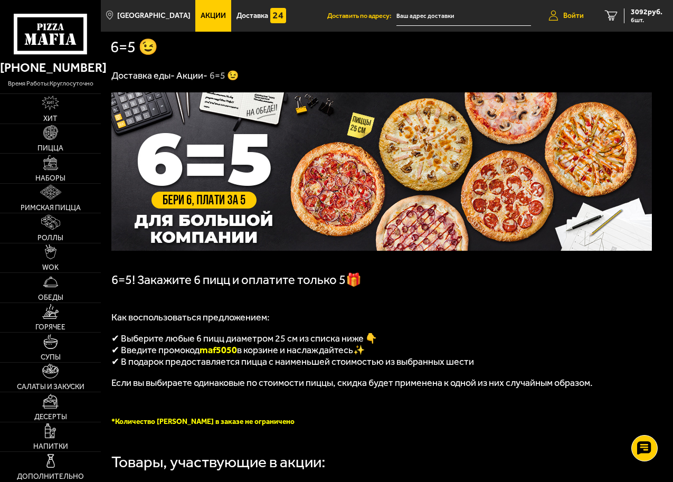
click at [571, 12] on span "Войти" at bounding box center [573, 15] width 21 height 7
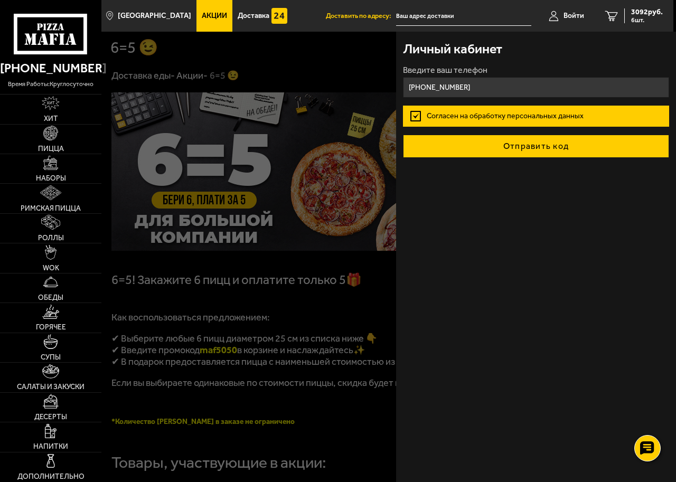
type input "[PHONE_NUMBER]"
click at [515, 152] on button "Отправить код" at bounding box center [536, 146] width 266 height 23
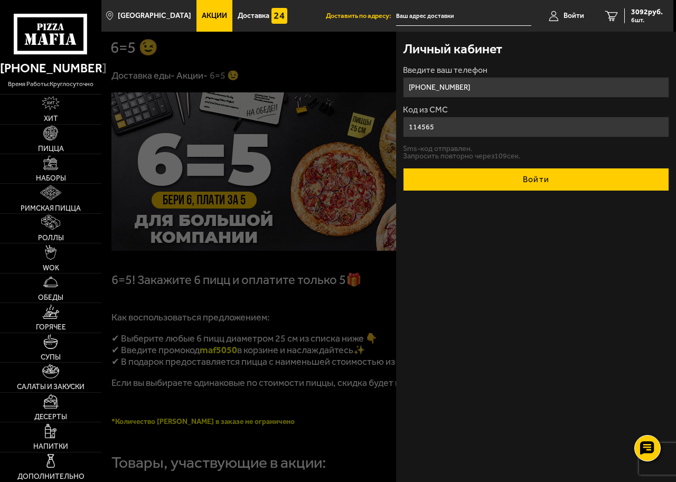
type input "114565"
click at [541, 181] on button "Войти" at bounding box center [536, 179] width 266 height 23
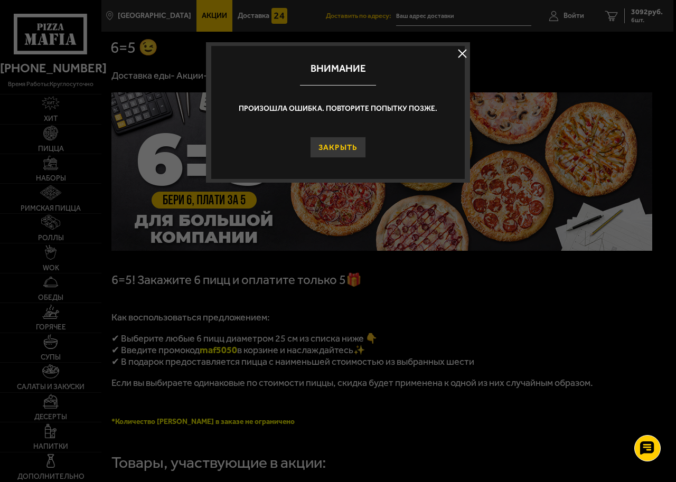
click at [342, 151] on button "Закрыть" at bounding box center [338, 147] width 56 height 21
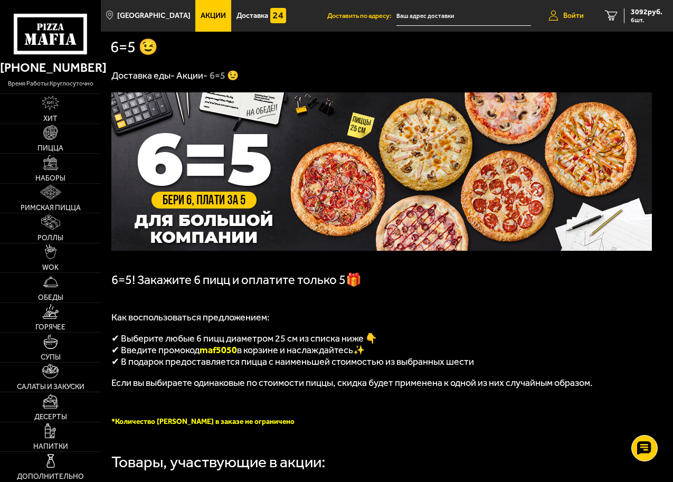
click at [584, 13] on link "Войти" at bounding box center [566, 16] width 56 height 32
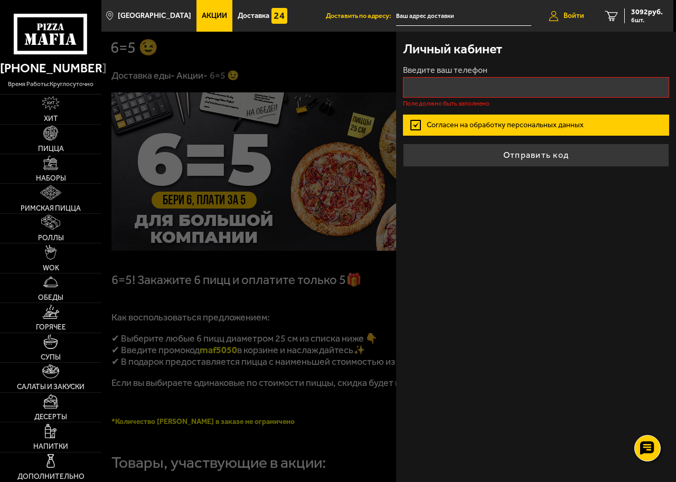
click at [586, 21] on link "Войти" at bounding box center [566, 16] width 56 height 32
click at [649, 15] on span "3092 руб." at bounding box center [647, 11] width 32 height 7
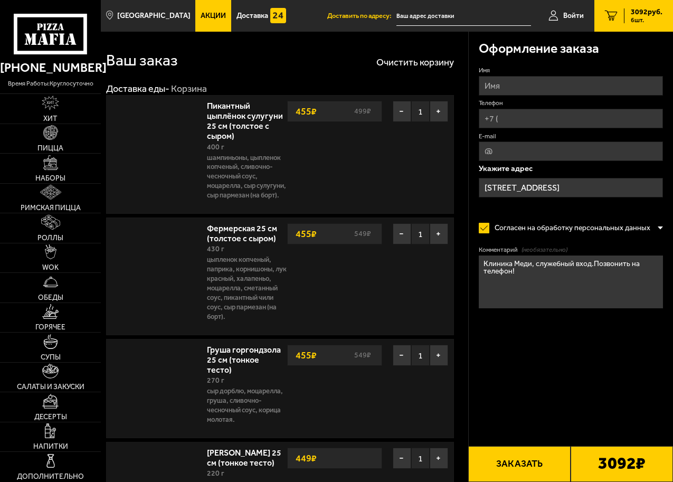
type input "[STREET_ADDRESS]"
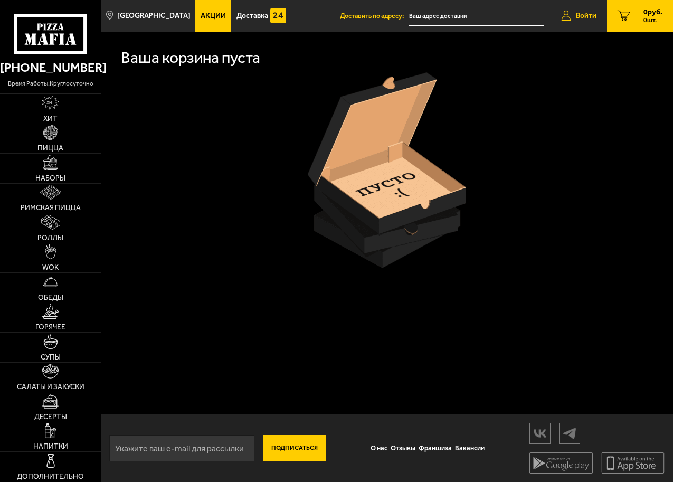
click at [580, 12] on span "Войти" at bounding box center [586, 15] width 21 height 7
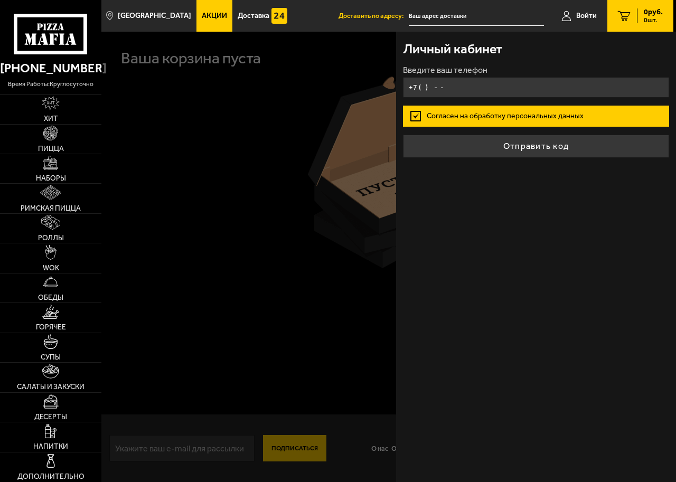
drag, startPoint x: 420, startPoint y: 87, endPoint x: 564, endPoint y: 93, distance: 144.2
click at [564, 93] on input "+7 ( ) - -" at bounding box center [536, 87] width 266 height 21
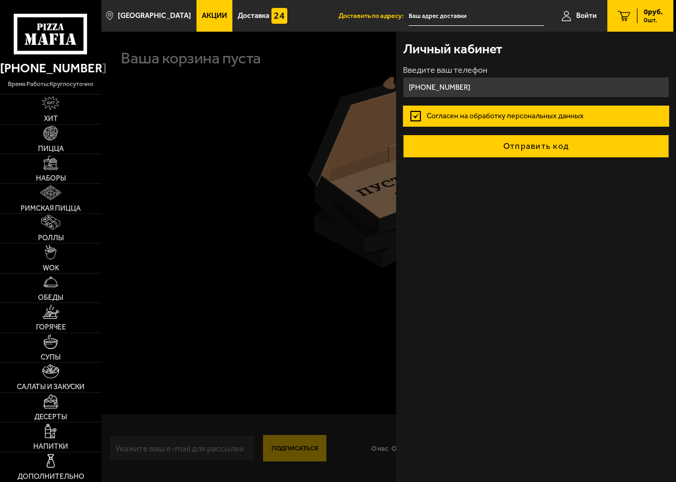
type input "[PHONE_NUMBER]"
click at [549, 152] on button "Отправить код" at bounding box center [536, 146] width 266 height 23
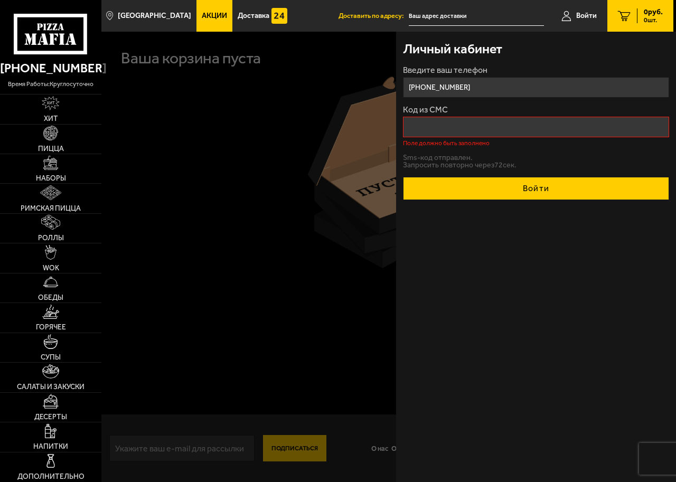
click at [545, 183] on button "Войти" at bounding box center [536, 188] width 266 height 23
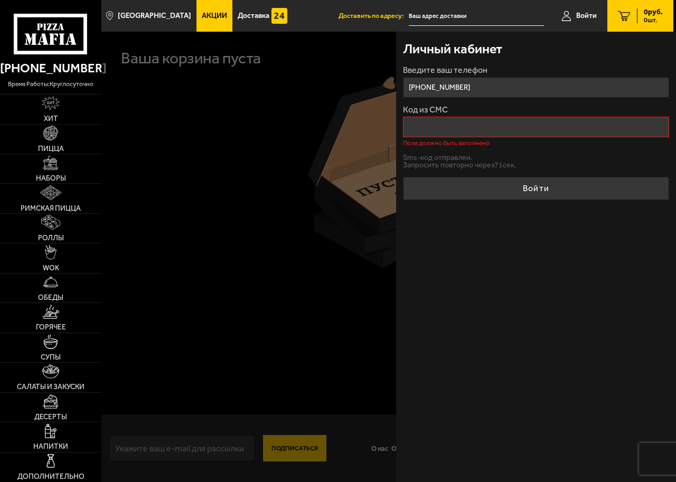
drag, startPoint x: 456, startPoint y: 123, endPoint x: 485, endPoint y: 125, distance: 29.1
click at [456, 123] on input "Код из СМС" at bounding box center [536, 127] width 266 height 21
click at [583, 158] on p "Sms-код отправлен." at bounding box center [536, 157] width 266 height 7
click at [435, 130] on input "Код из СМС" at bounding box center [536, 127] width 266 height 21
click at [455, 80] on input "[PHONE_NUMBER]" at bounding box center [536, 87] width 266 height 21
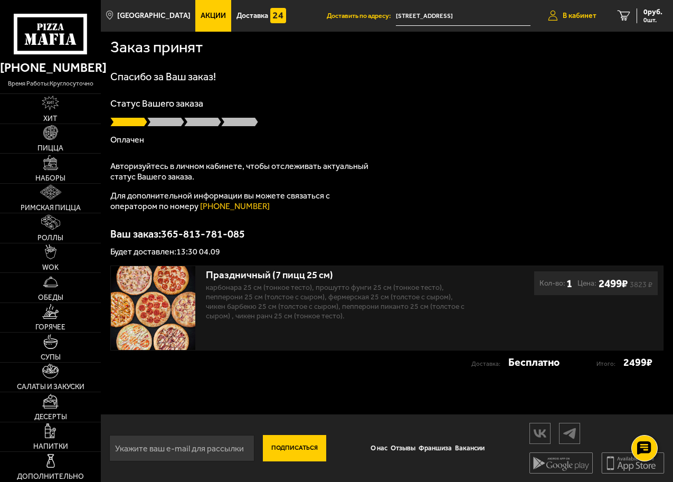
click at [574, 14] on span "В кабинет" at bounding box center [580, 15] width 34 height 7
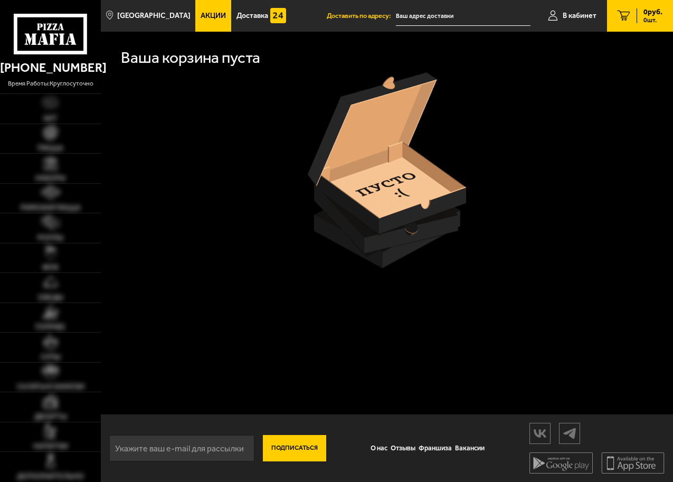
type input "[STREET_ADDRESS]"
click at [561, 16] on link "В кабинет" at bounding box center [572, 16] width 70 height 32
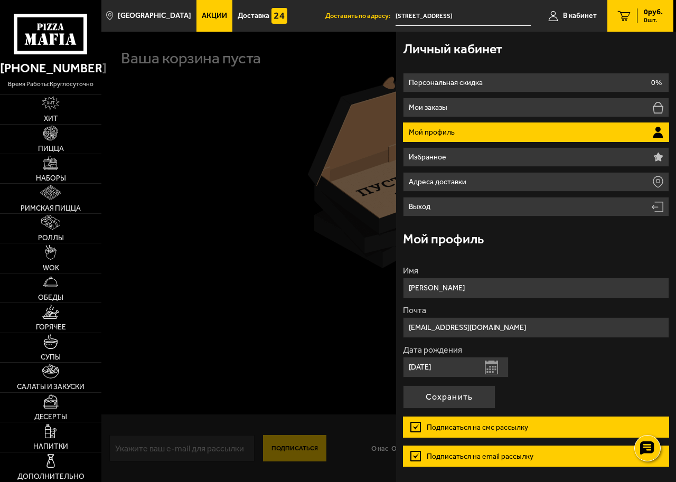
click at [471, 18] on input "[STREET_ADDRESS]" at bounding box center [462, 16] width 135 height 20
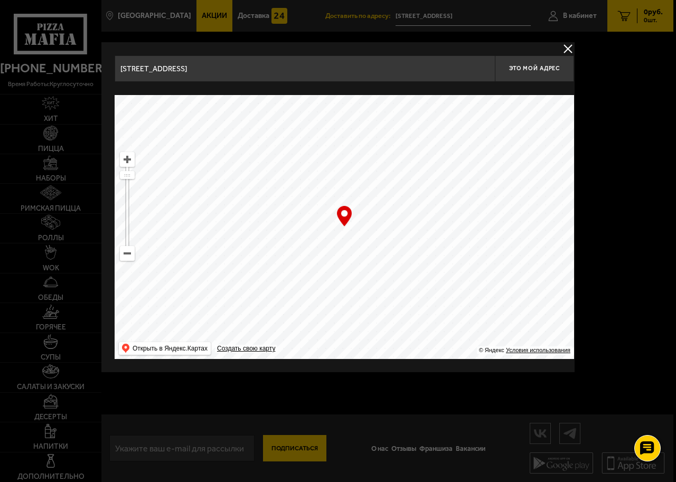
click at [567, 52] on button "delivery type" at bounding box center [567, 48] width 13 height 13
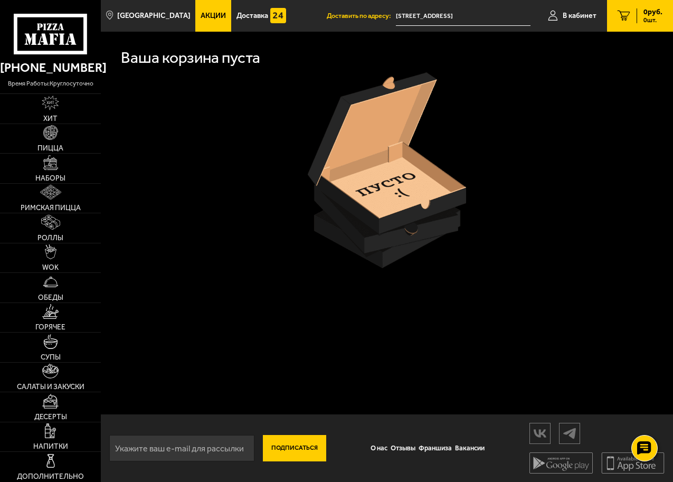
click at [359, 16] on span "Доставить по адресу:" at bounding box center [361, 16] width 69 height 7
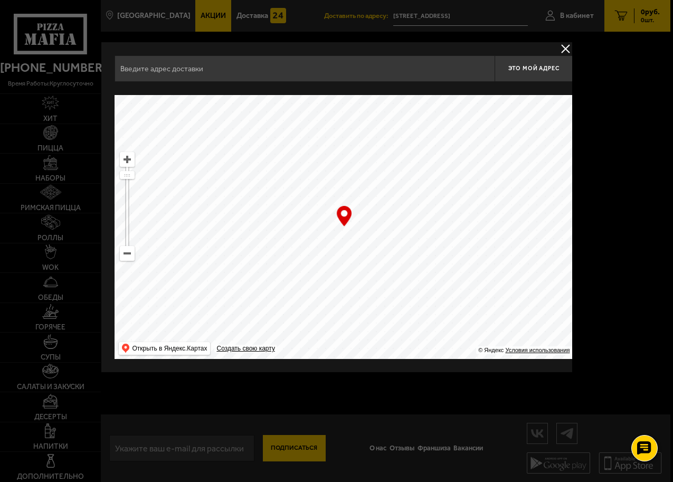
type input "[STREET_ADDRESS]"
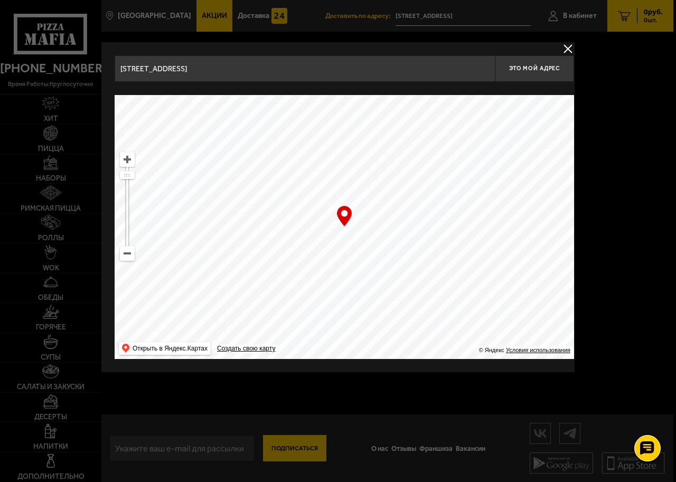
click at [569, 53] on button "delivery type" at bounding box center [567, 48] width 13 height 13
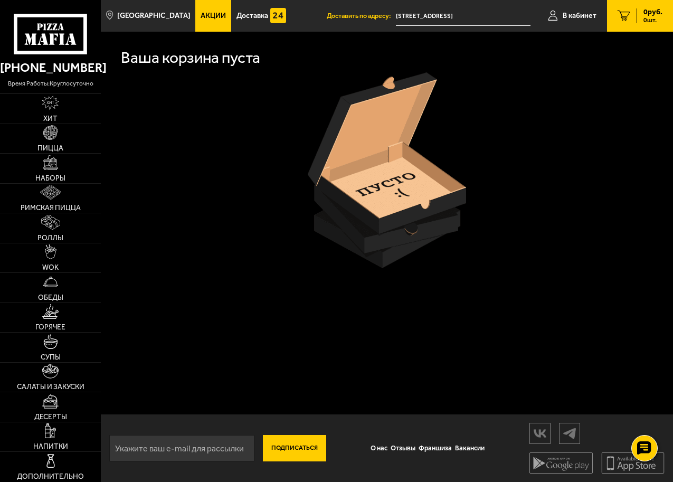
click at [513, 14] on input "[STREET_ADDRESS]" at bounding box center [463, 16] width 135 height 20
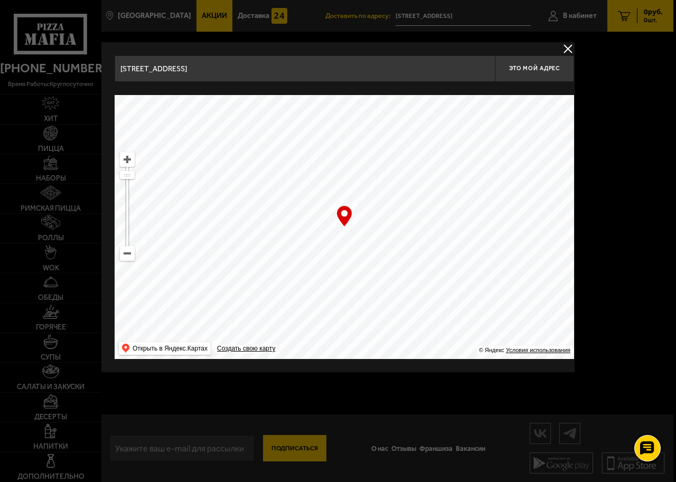
click at [573, 49] on button "delivery type" at bounding box center [567, 48] width 13 height 13
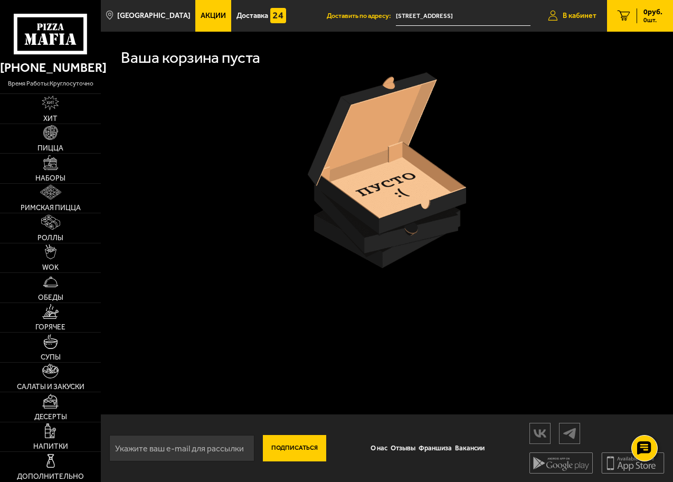
click at [583, 14] on span "В кабинет" at bounding box center [580, 15] width 34 height 7
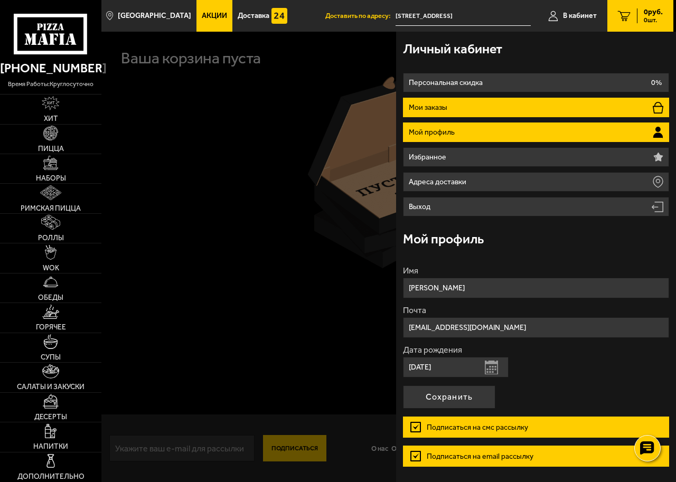
click at [448, 109] on p "Мои заказы" at bounding box center [429, 107] width 41 height 7
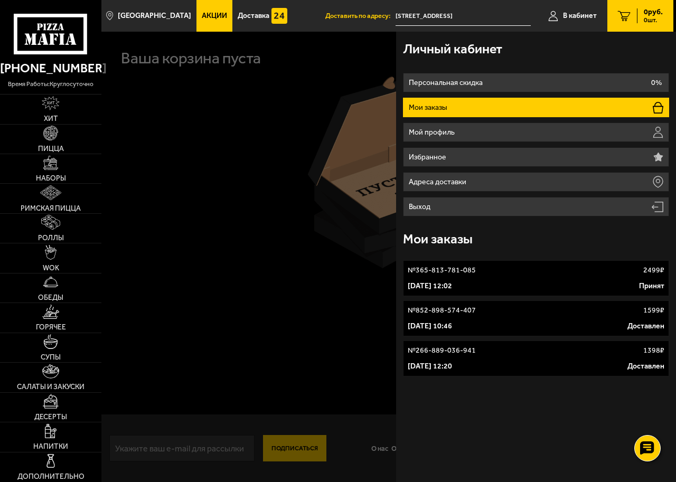
click at [501, 277] on link "№ 365-813-781-085 2499 ₽ 4 сентября 2025 г. 12:02 Принят" at bounding box center [536, 278] width 266 height 36
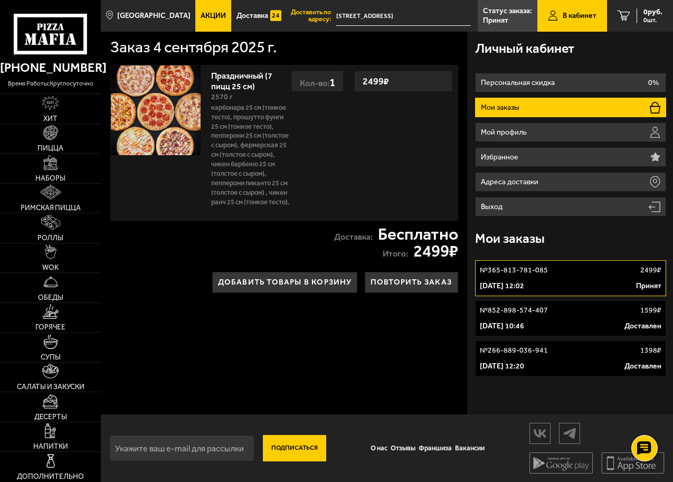
scroll to position [1, 0]
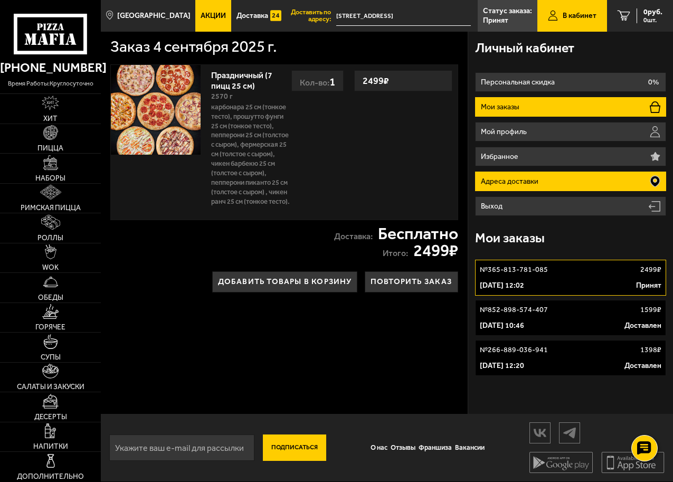
click at [553, 181] on li "Адреса доставки" at bounding box center [570, 182] width 191 height 20
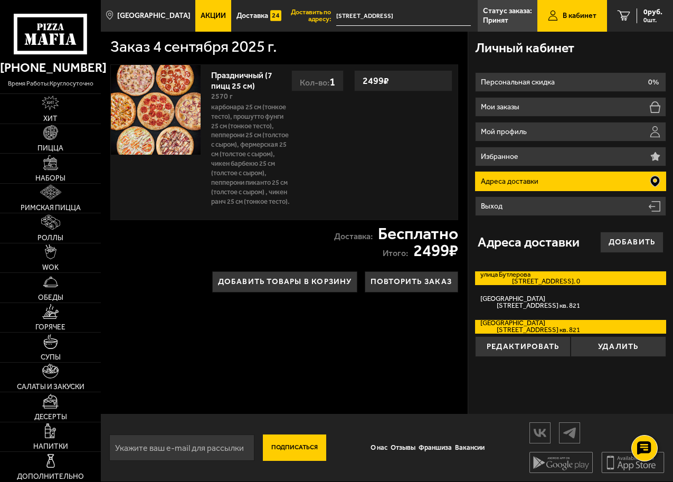
click at [515, 276] on label "улица Бутлерова улица Бутлерова, дом 11к1 кв. 0" at bounding box center [570, 278] width 191 height 14
click at [0, 0] on input "улица Бутлерова улица Бутлерова, дом 11к1 кв. 0" at bounding box center [0, 0] width 0 height 0
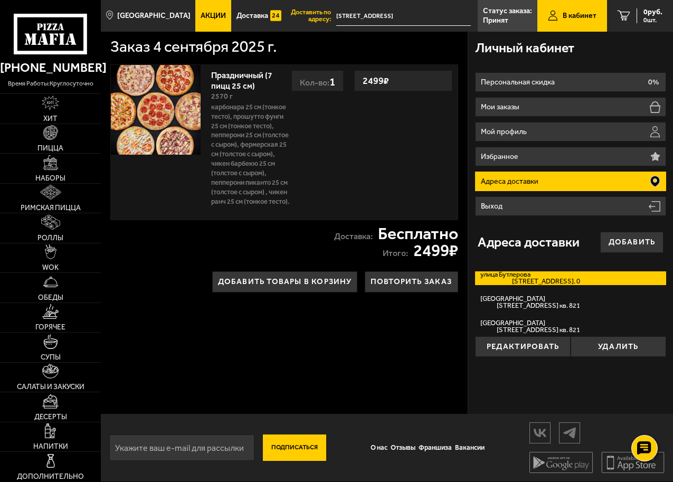
type input "[STREET_ADDRESS]"
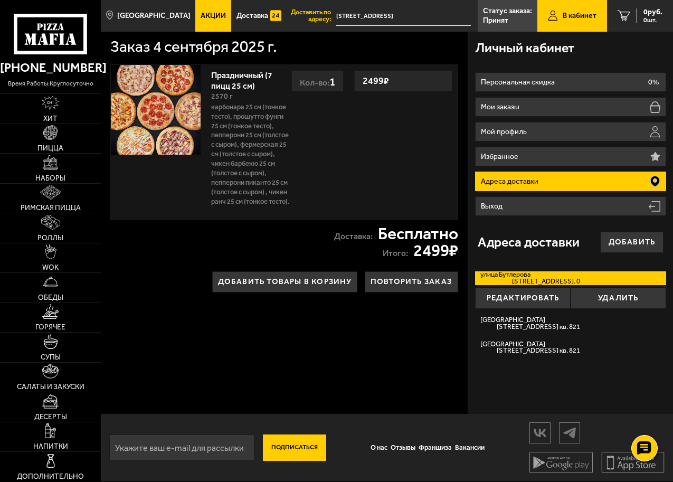
click at [314, 137] on div "Праздничный (7 пицц 25 см) 2570 г Карбонара 25 см (тонкое тесто), Прошутто Фунг…" at bounding box center [332, 142] width 252 height 155
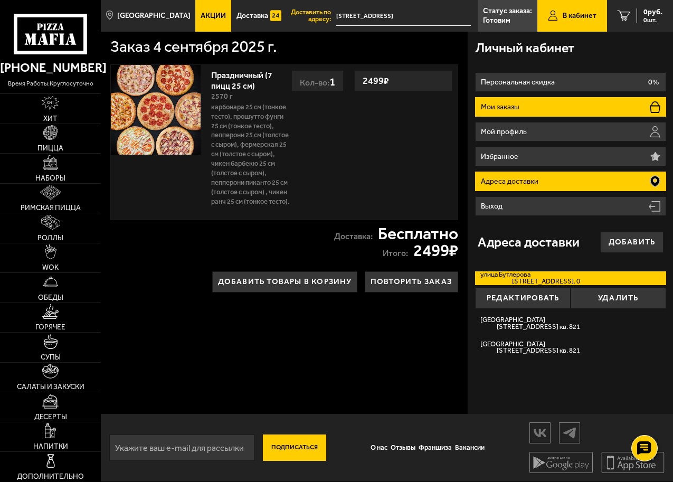
click at [541, 108] on li "Мои заказы" at bounding box center [570, 107] width 191 height 20
